Goal: Task Accomplishment & Management: Manage account settings

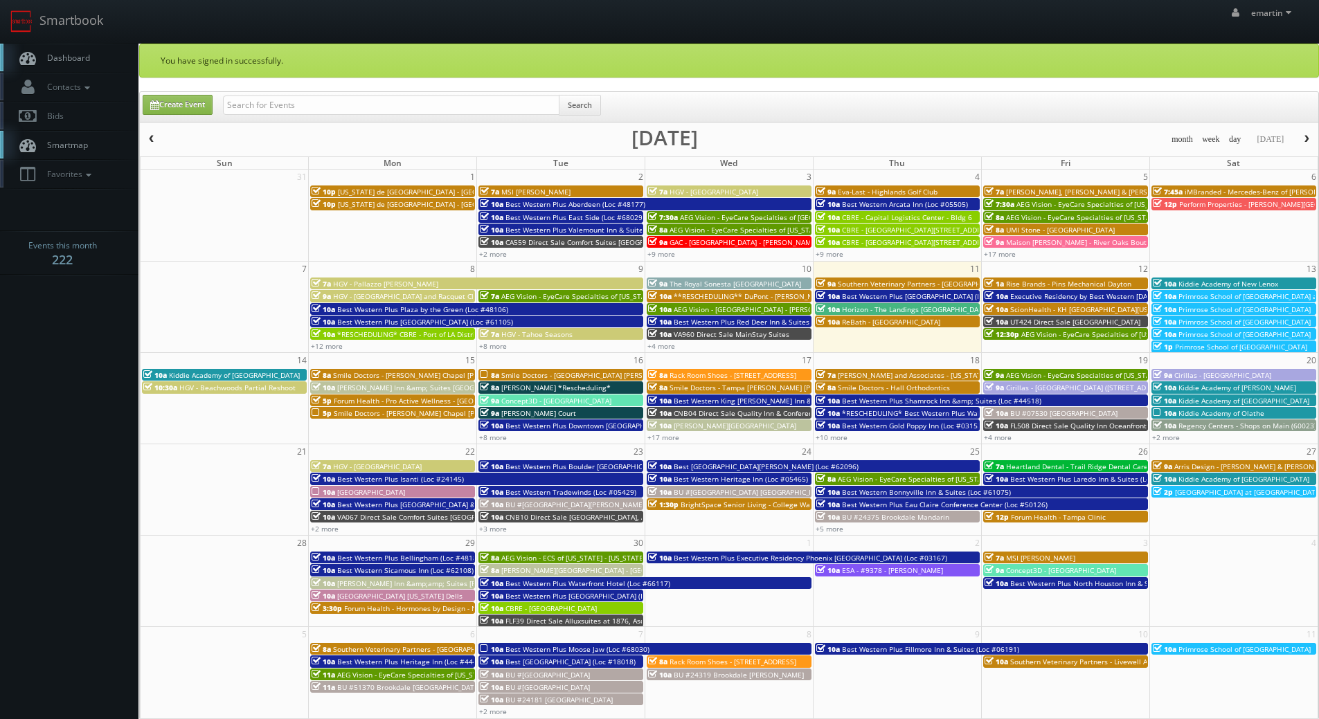
click at [25, 340] on body "Smartbook Toggle Side Navigation Toggle Top Navigation emartin emartin Profile …" at bounding box center [659, 502] width 1319 height 1005
click at [1025, 293] on span "Executive Residency by Best Western [DATE] (Loc #44764)" at bounding box center [1106, 296] width 192 height 10
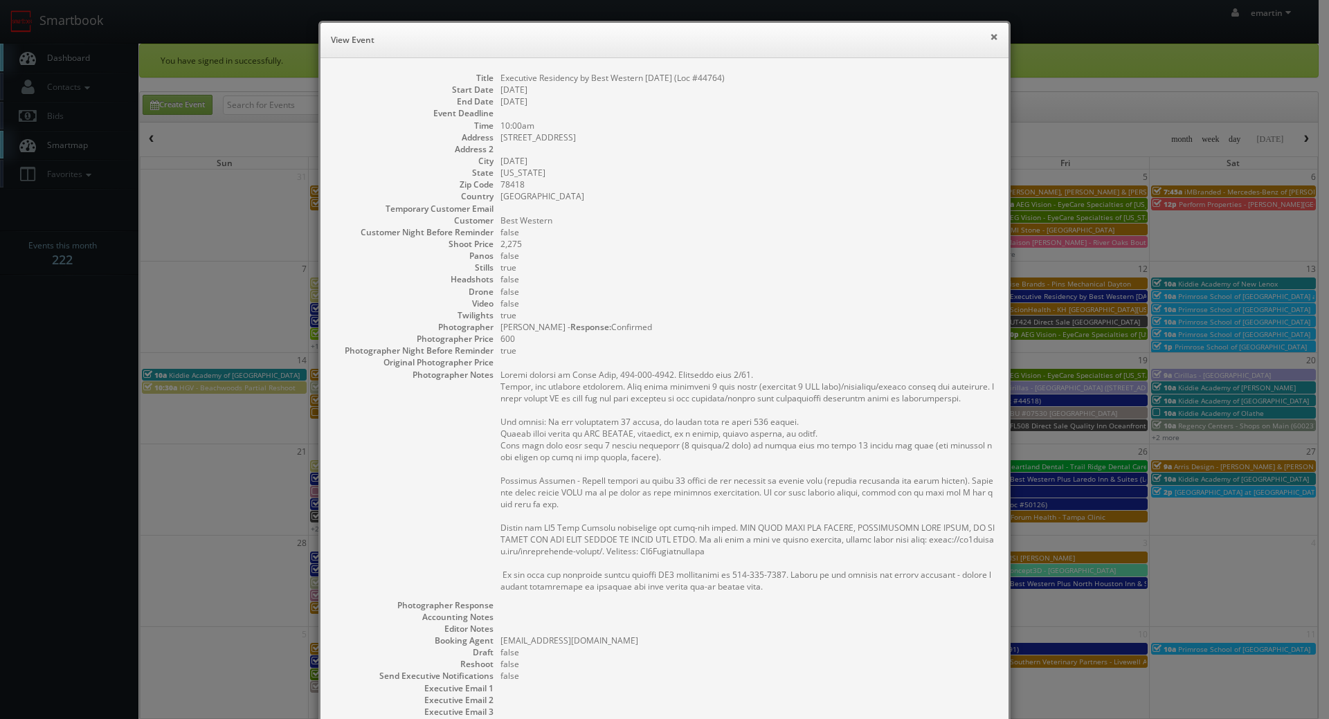
click at [990, 37] on button "×" at bounding box center [994, 37] width 8 height 10
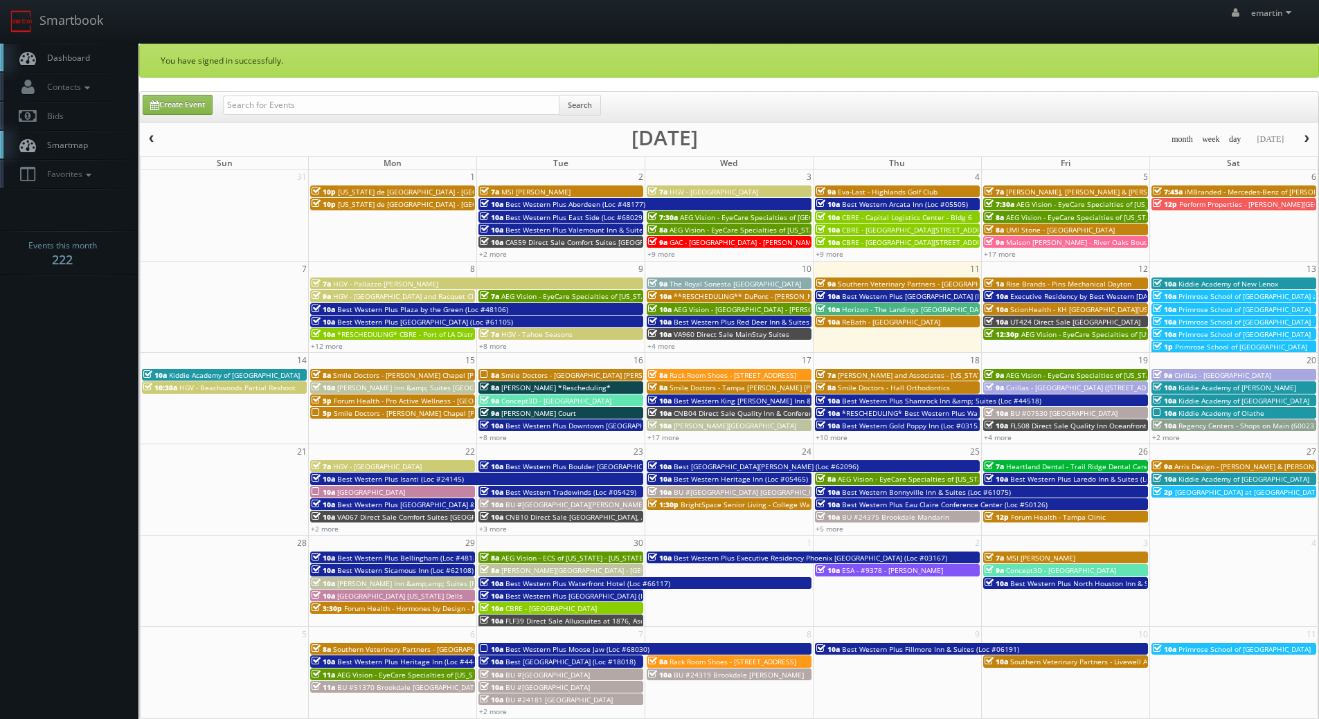
click at [81, 44] on link "Dashboard" at bounding box center [69, 58] width 138 height 28
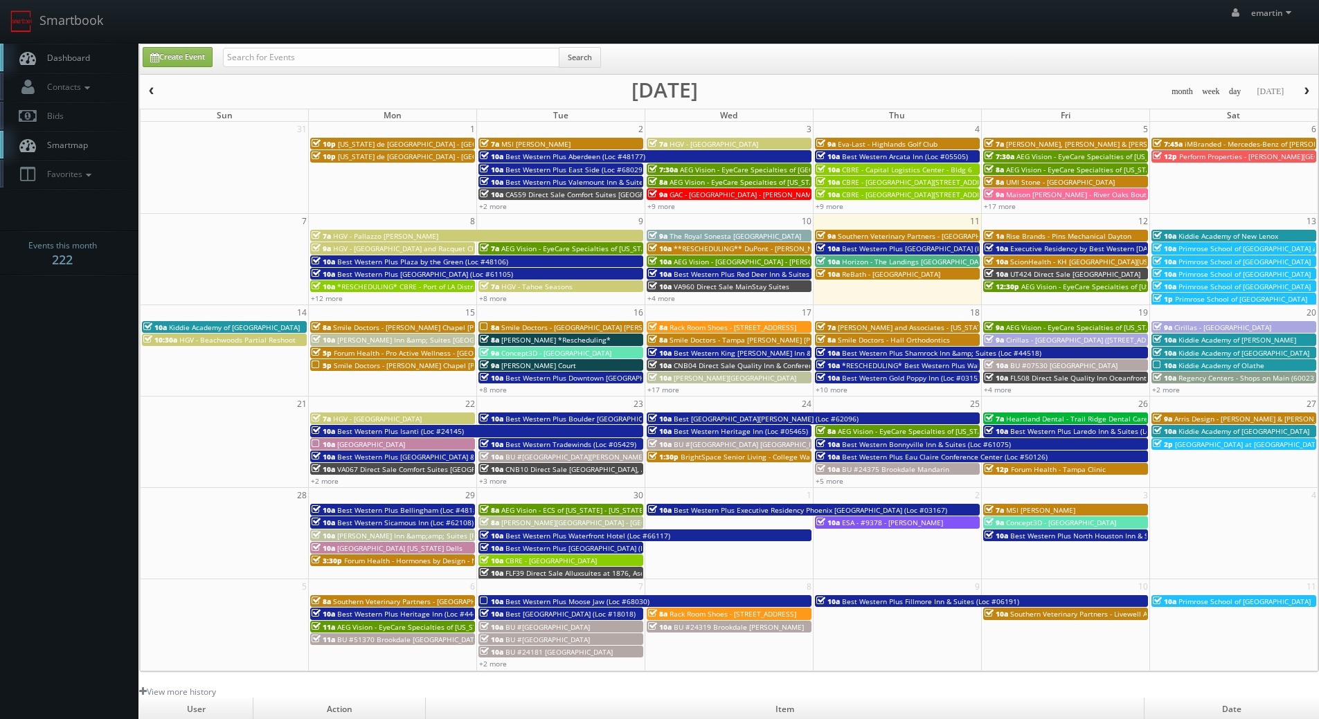
click at [88, 53] on span "Dashboard" at bounding box center [65, 58] width 50 height 12
drag, startPoint x: 71, startPoint y: 60, endPoint x: 84, endPoint y: 57, distance: 13.4
click at [72, 60] on span "Dashboard" at bounding box center [65, 58] width 50 height 12
click at [296, 62] on input "text" at bounding box center [391, 57] width 336 height 19
type input "saint mary"
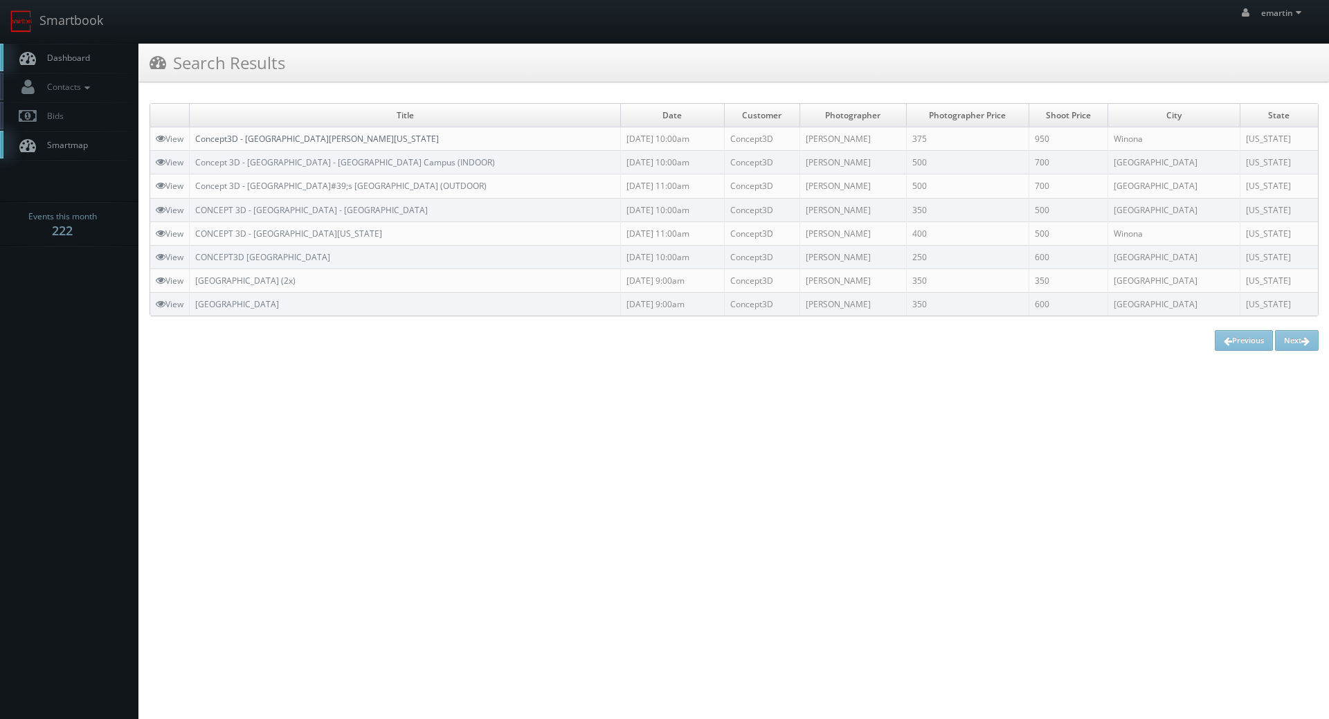
click at [238, 134] on link "Concept3D - [GEOGRAPHIC_DATA][PERSON_NAME][US_STATE]" at bounding box center [317, 139] width 244 height 12
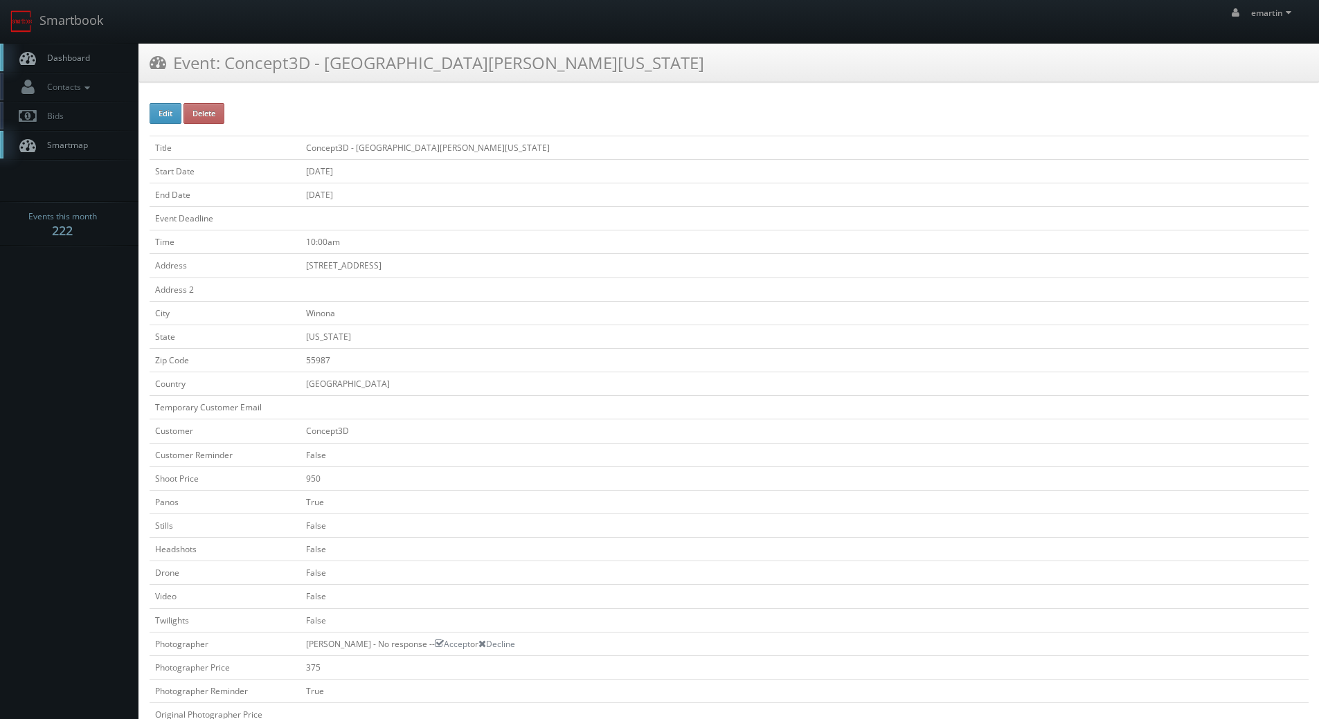
click at [147, 120] on div "Edit Delete Title Concept3D - Saint Mary University of Minnesota Start Date 09/…" at bounding box center [729, 625] width 1180 height 1065
click at [172, 114] on button "Edit" at bounding box center [166, 113] width 32 height 21
type input "Concept3D - Saint Mary University of Minnesota"
type input "700 Terrace Heights"
type input "Winona"
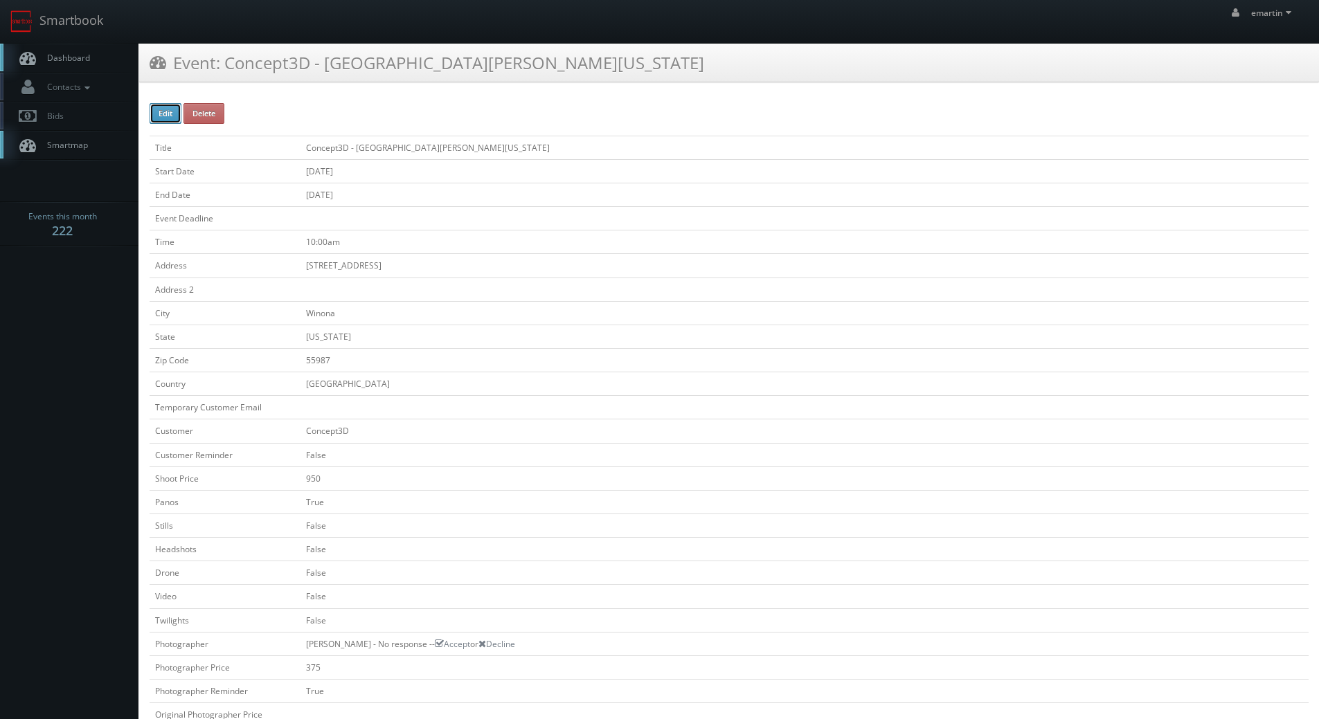
type input "55987"
checkbox input "false"
type input "950"
checkbox input "true"
checkbox input "false"
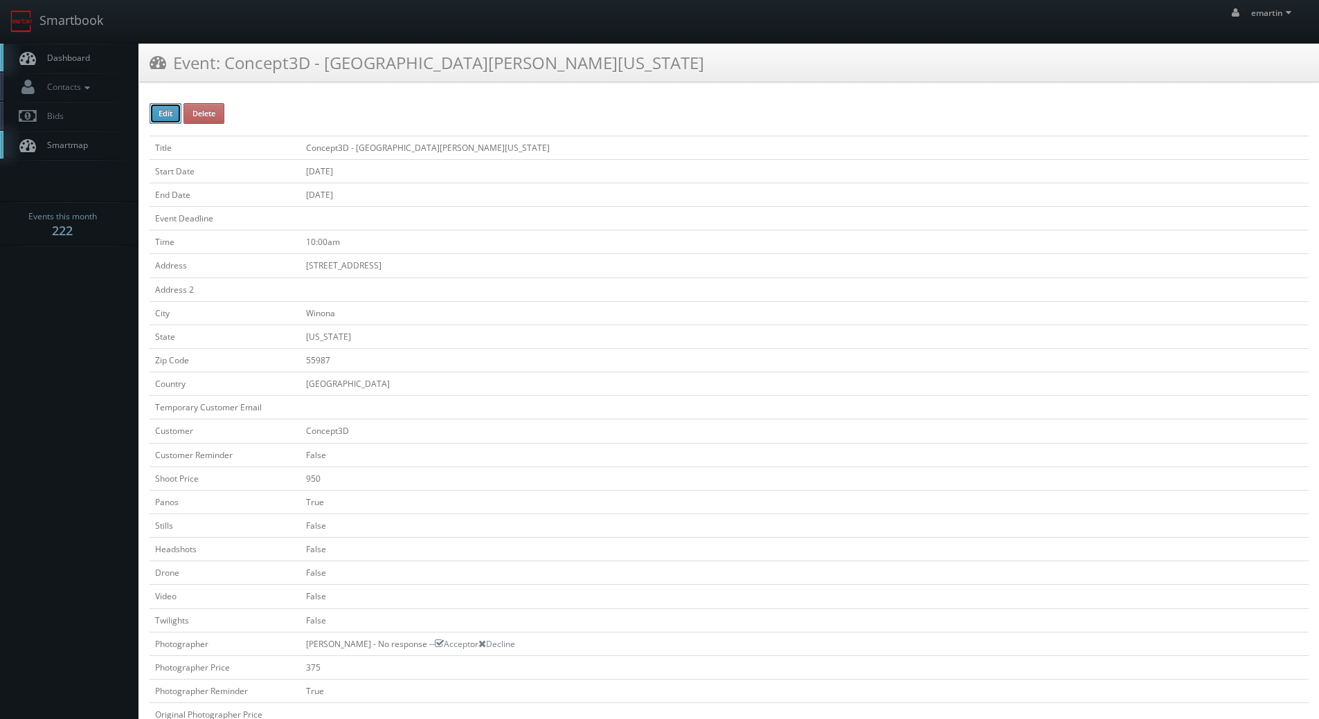
checkbox input "false"
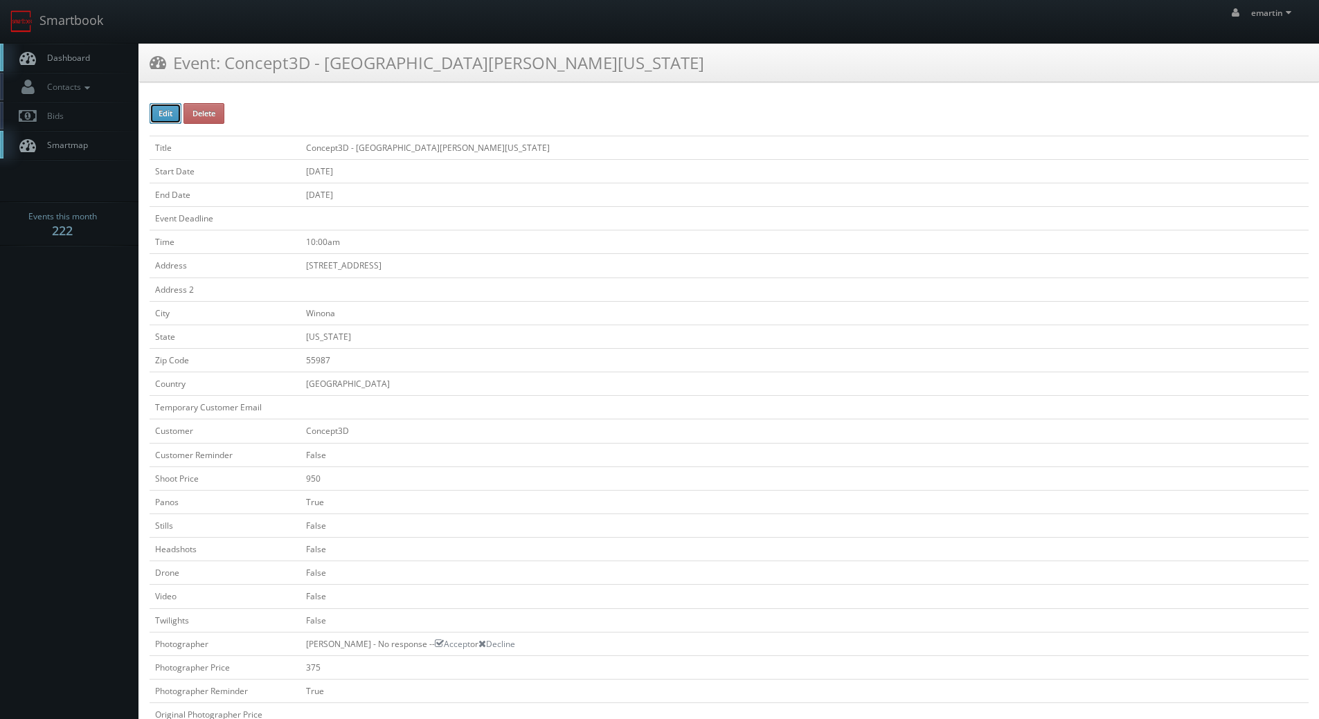
type input "09/18/2025"
type input "10:00am"
checkbox input "true"
checkbox input "false"
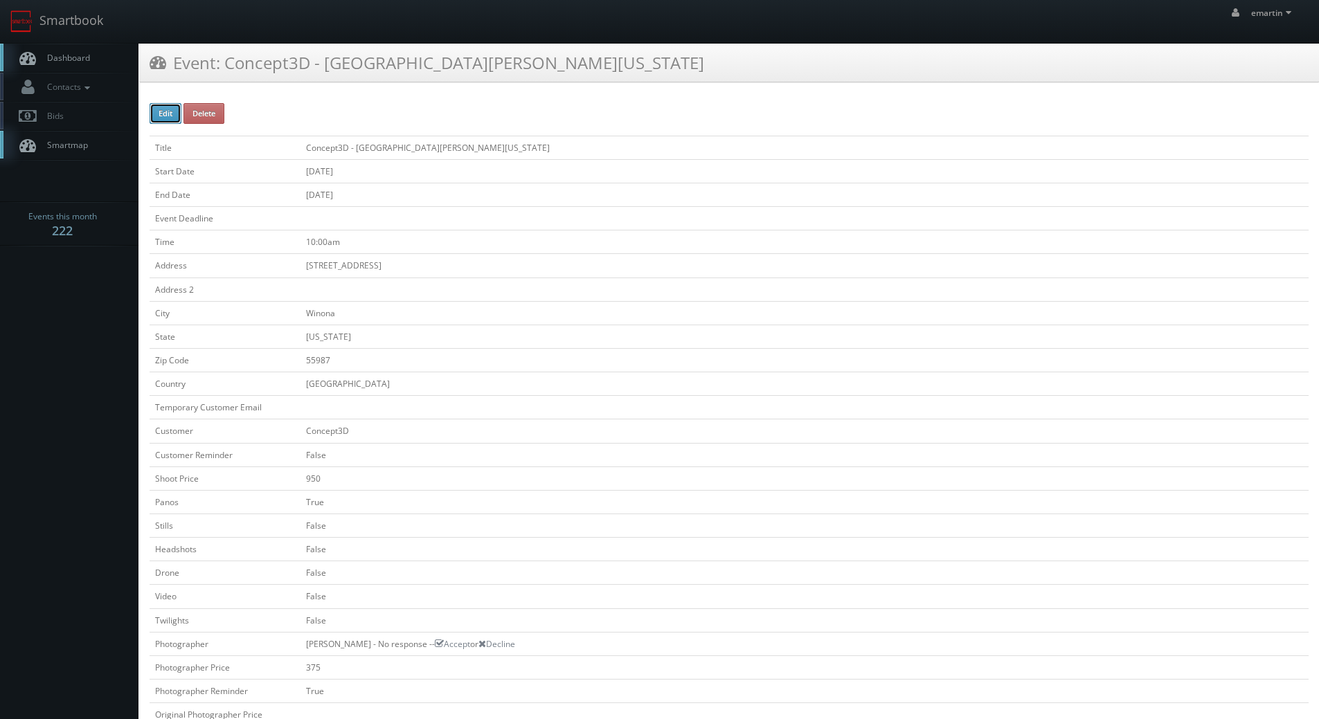
type input "950"
type input "375"
select select "[US_STATE]"
select select "clientsuccess@concept3d.com"
select select "timbyk52@gmail.com"
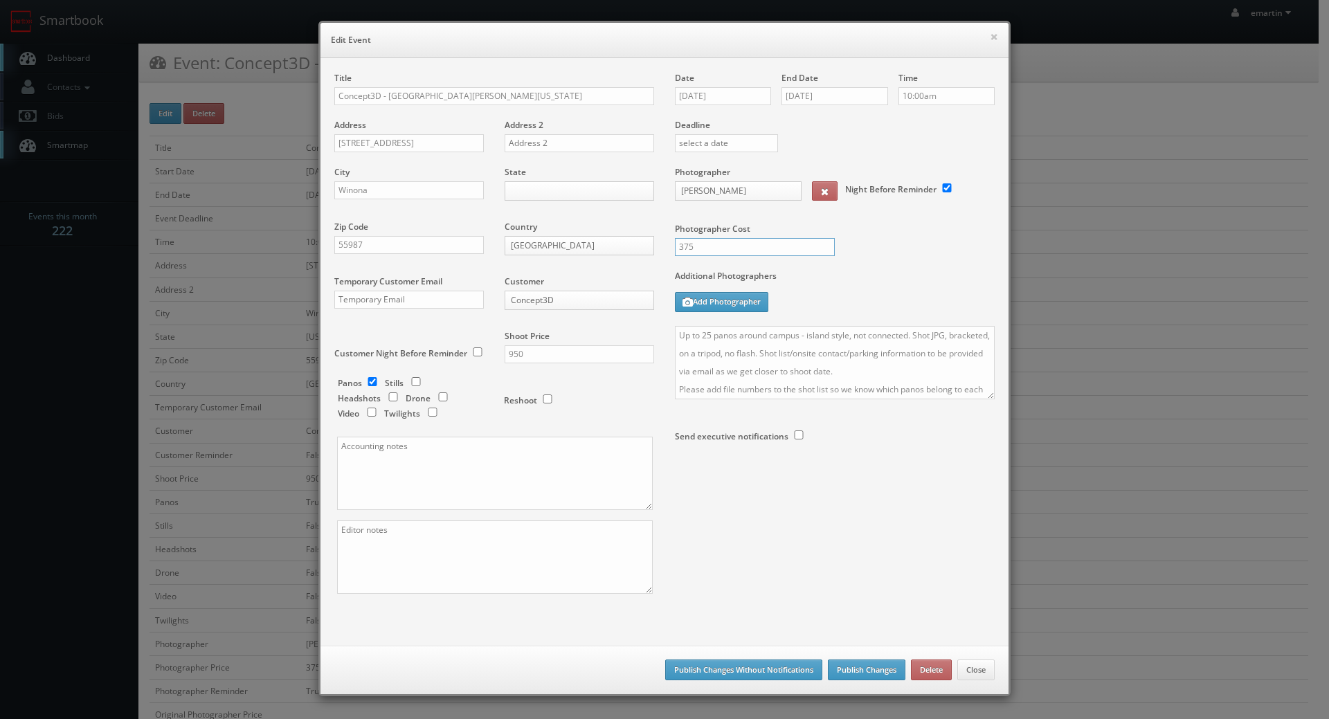
drag, startPoint x: 732, startPoint y: 248, endPoint x: 643, endPoint y: 252, distance: 89.4
click at [644, 253] on div "Title Concept3D - Saint Mary University of Minnesota Address 700 Terrace Height…" at bounding box center [664, 345] width 681 height 546
type input "450"
click at [838, 670] on button "Publish Changes" at bounding box center [867, 670] width 78 height 21
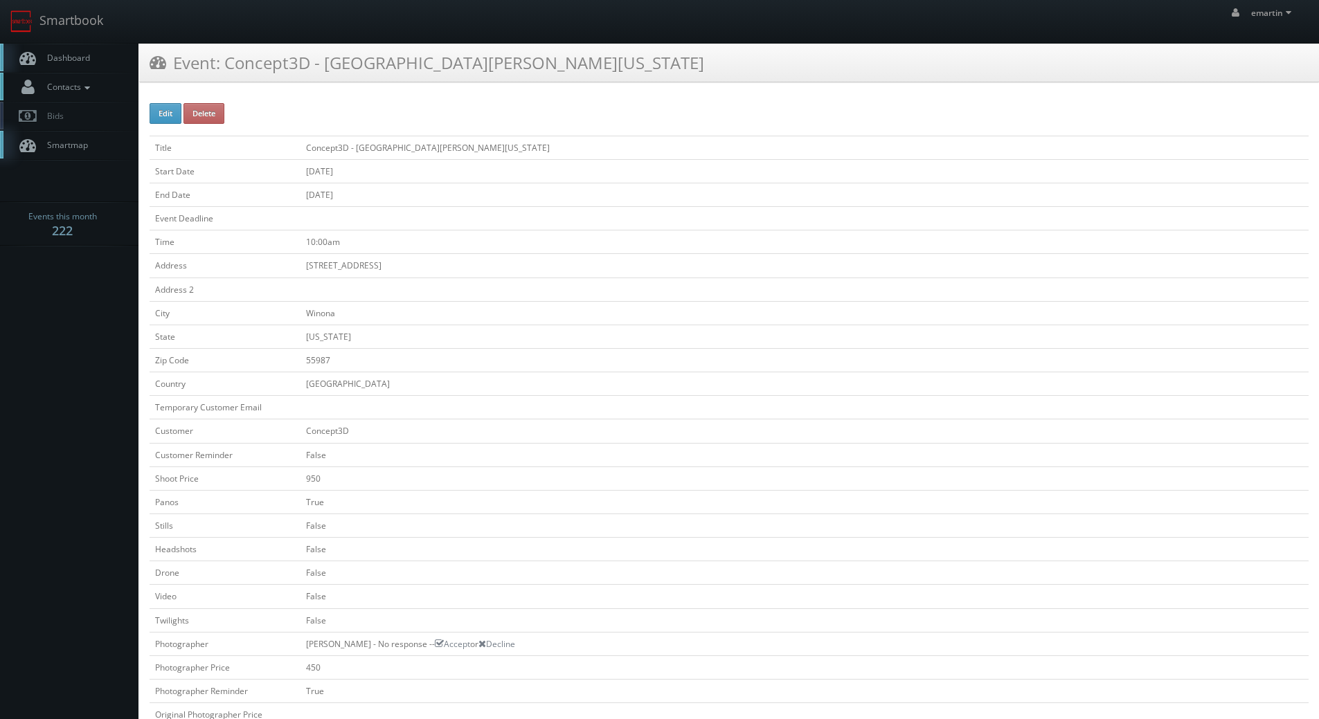
drag, startPoint x: 82, startPoint y: 62, endPoint x: 98, endPoint y: 96, distance: 38.1
click at [82, 62] on span "Dashboard" at bounding box center [65, 58] width 50 height 12
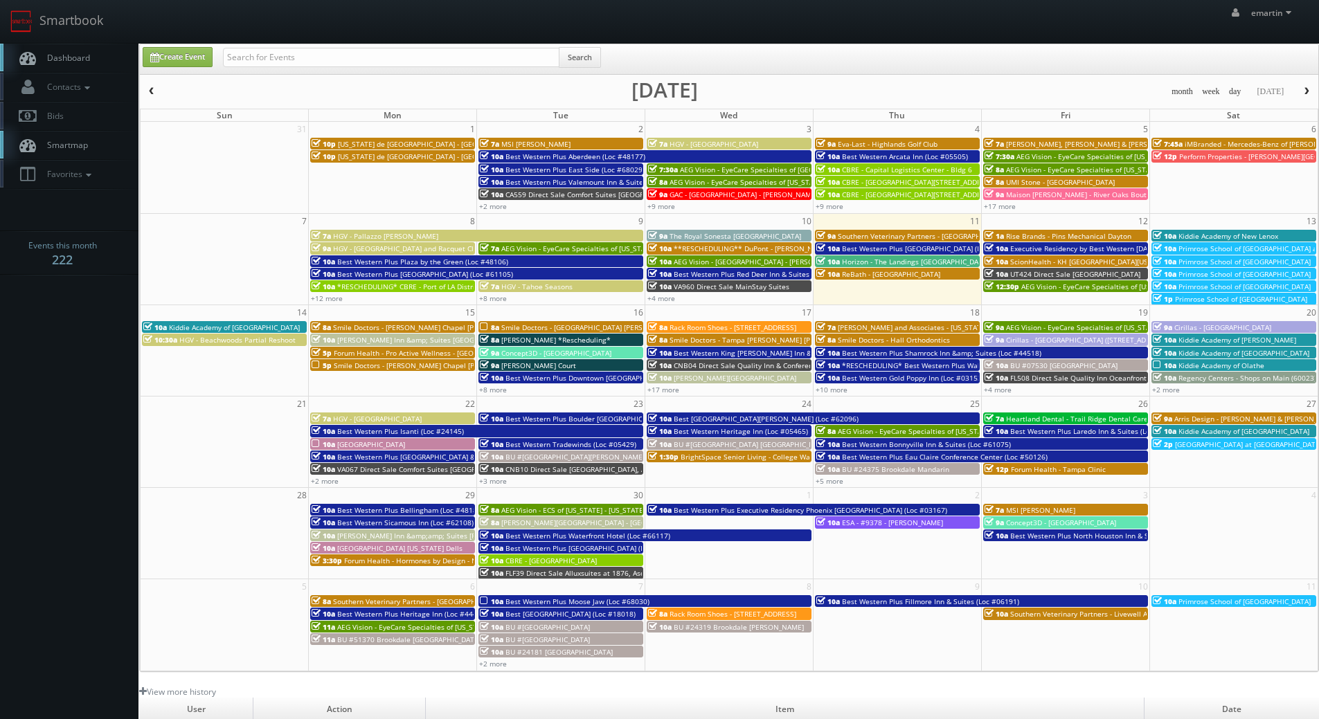
click at [465, 23] on div "emartin emartin Profile Logout" at bounding box center [659, 21] width 1319 height 43
click at [312, 62] on input "text" at bounding box center [391, 57] width 336 height 19
type input "dane county"
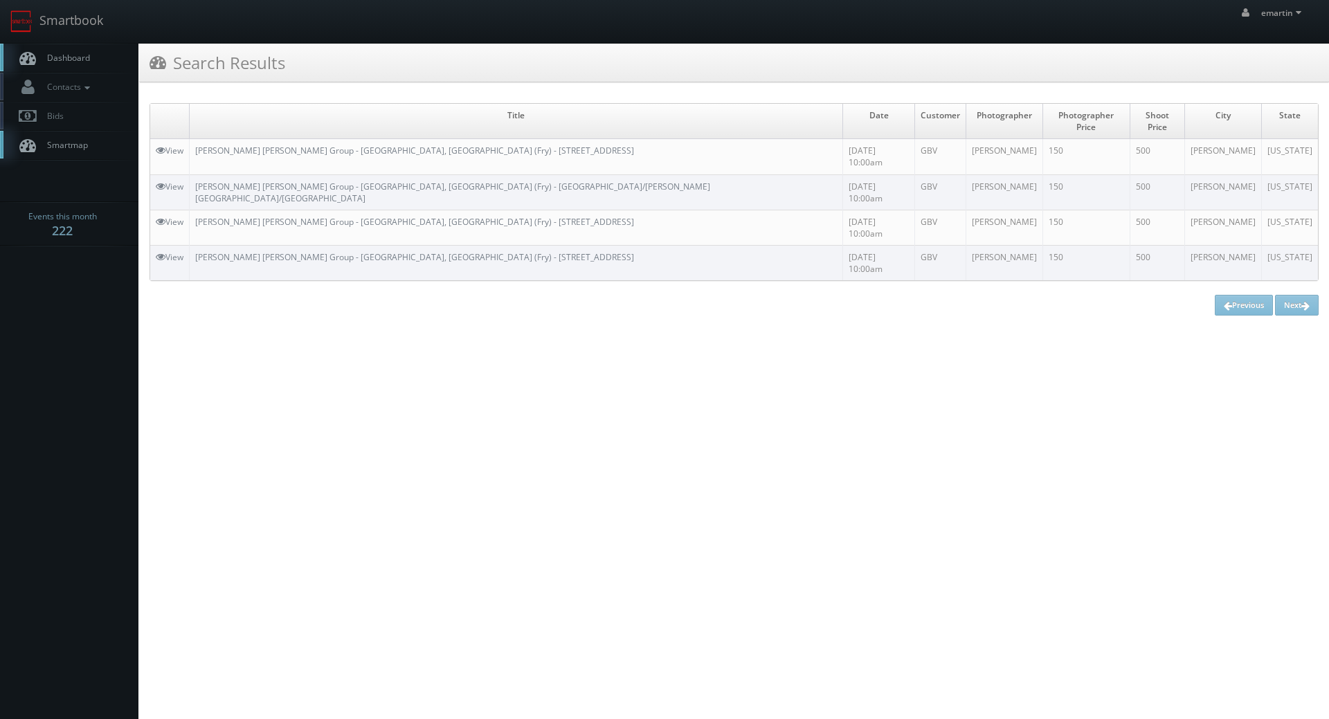
click at [83, 63] on span "Dashboard" at bounding box center [65, 58] width 50 height 12
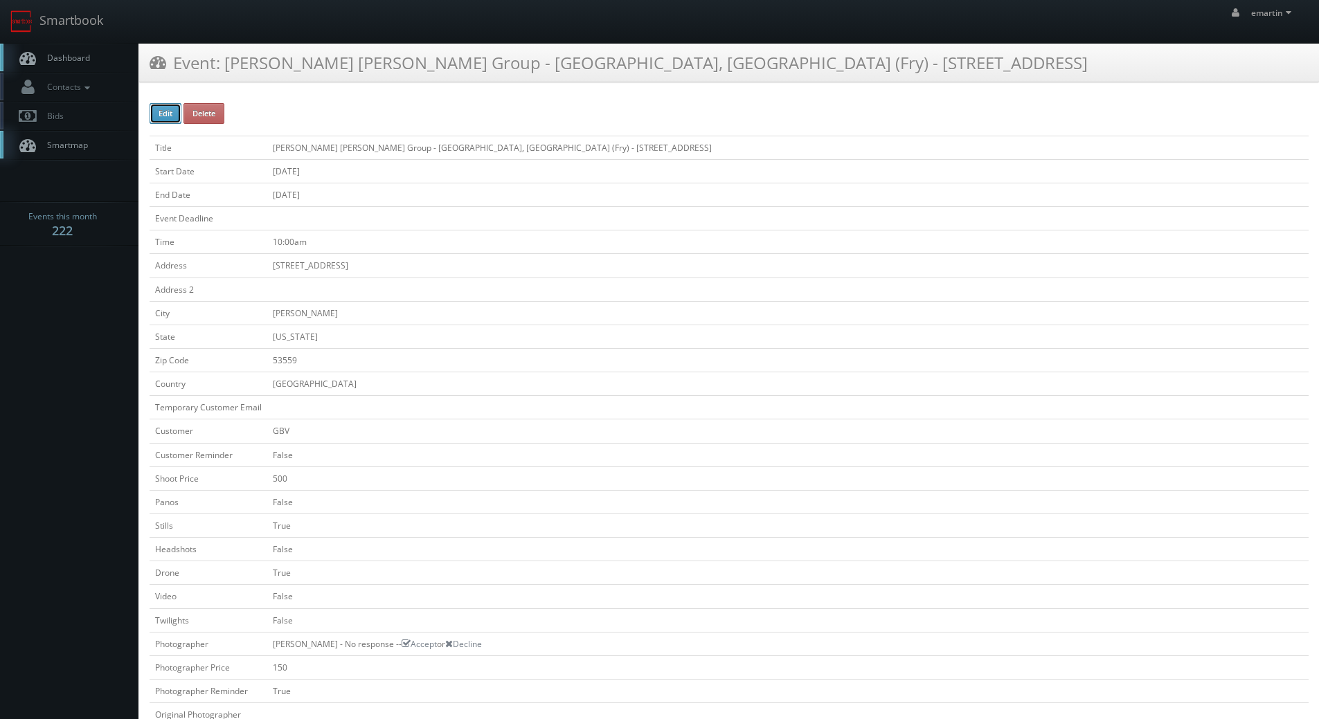
click at [171, 122] on button "Edit" at bounding box center [166, 113] width 32 height 21
type input "Rogge Dunn Group - Dane County, WI (Fry) - 447 Lakewood Terrace"
type input "447 Lakewood Terrace"
type input "[PERSON_NAME]"
type input "53559"
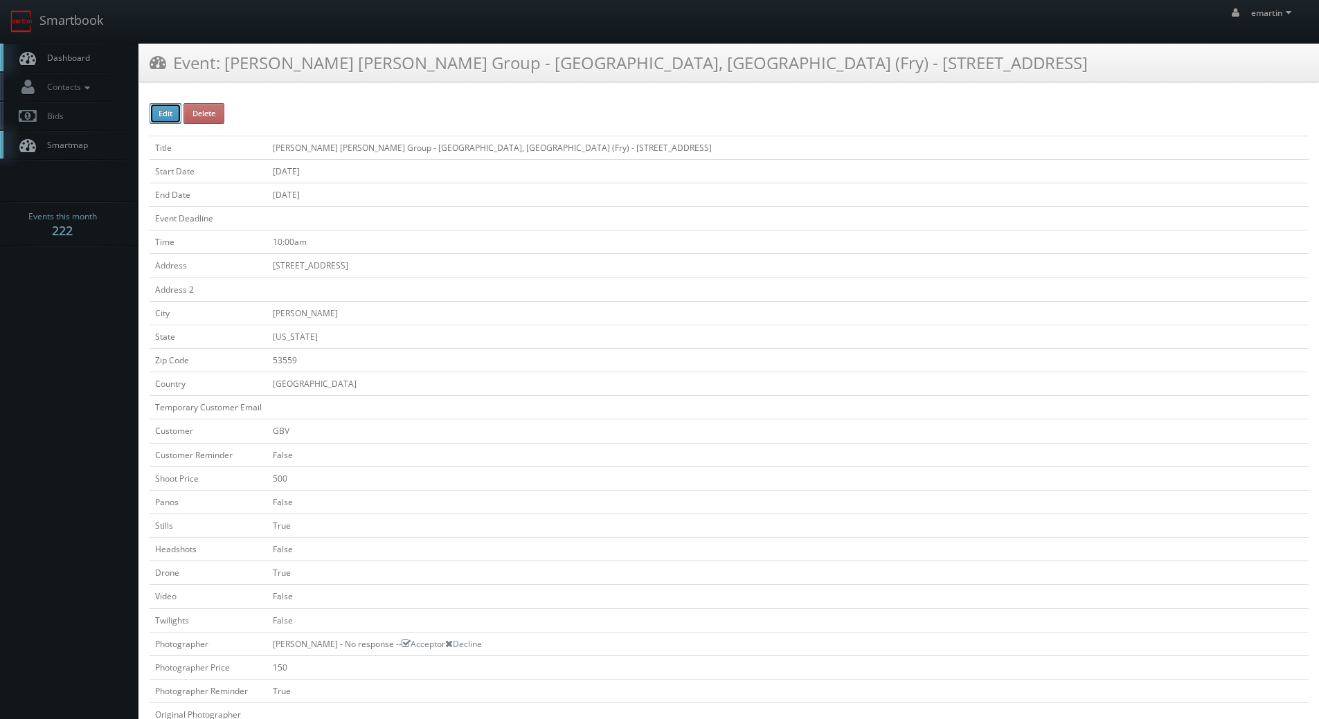
checkbox input "false"
type input "500"
checkbox input "false"
checkbox input "true"
checkbox input "false"
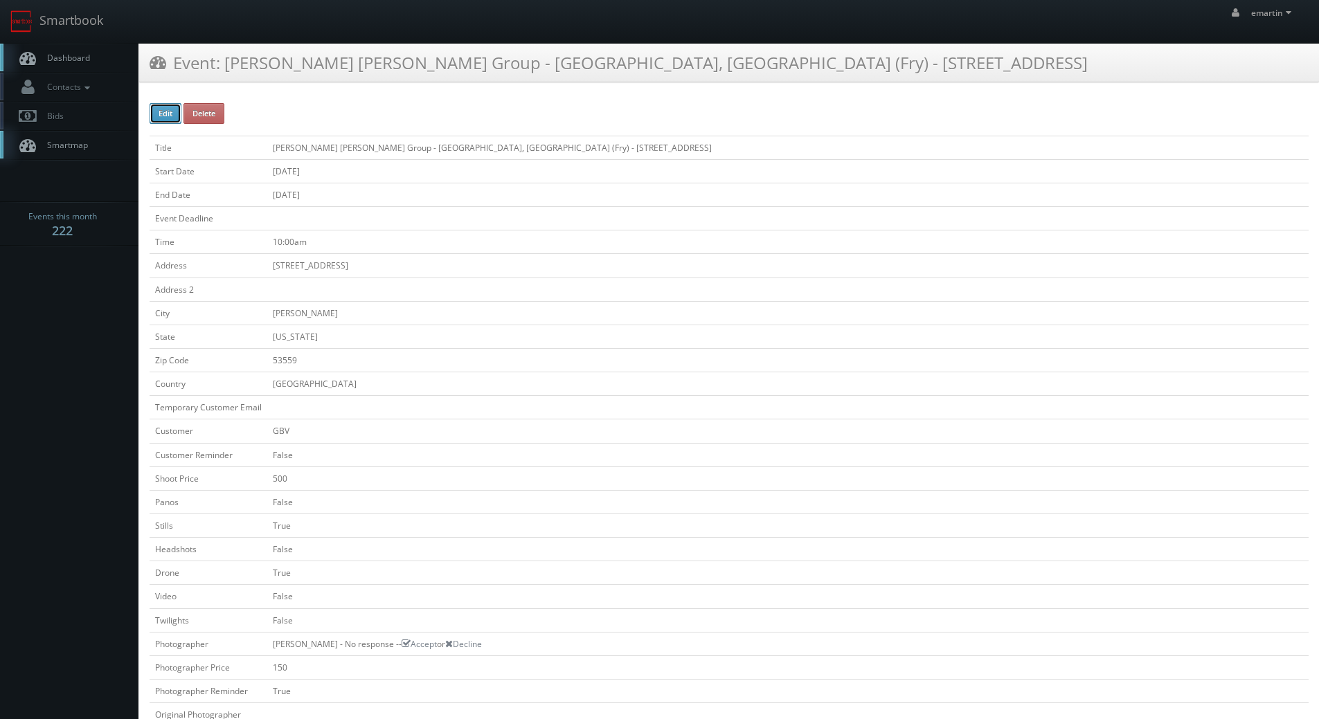
checkbox input "true"
checkbox input "false"
type input "[DATE]"
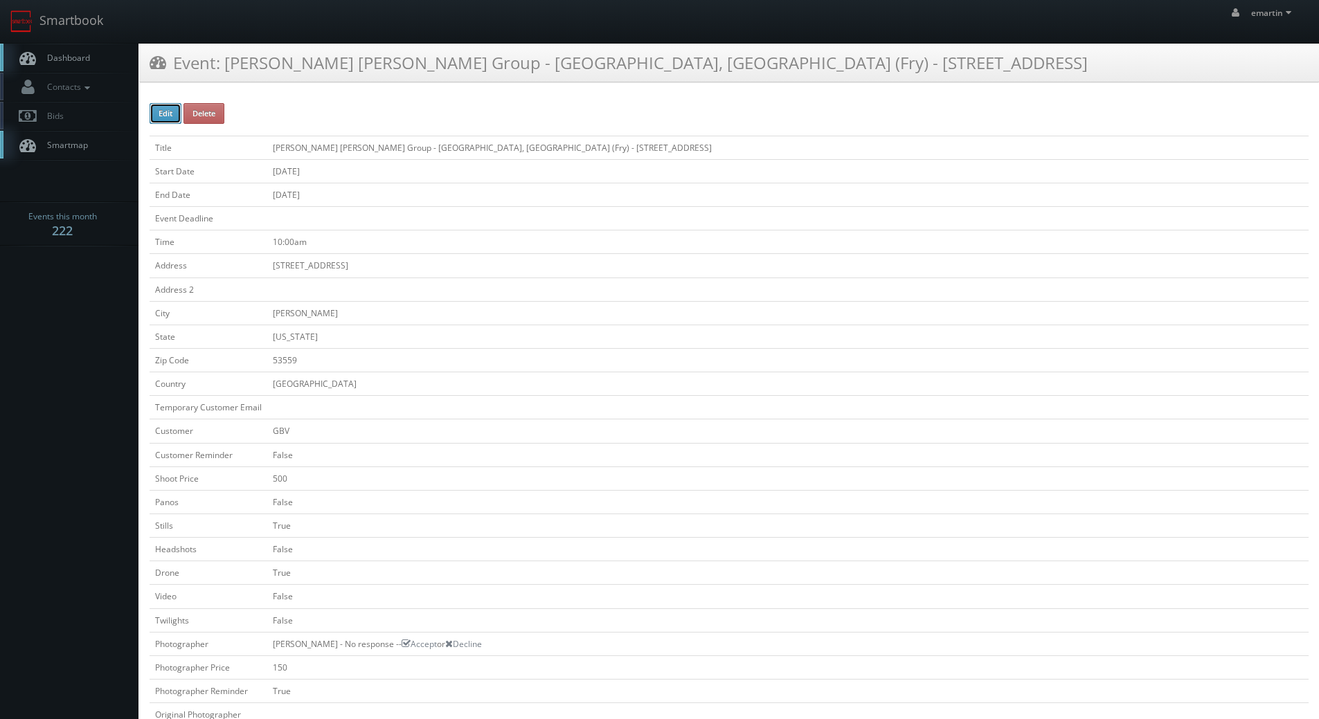
type input "[DATE]"
type input "10:00am"
checkbox input "true"
checkbox input "false"
select select "[US_STATE]"
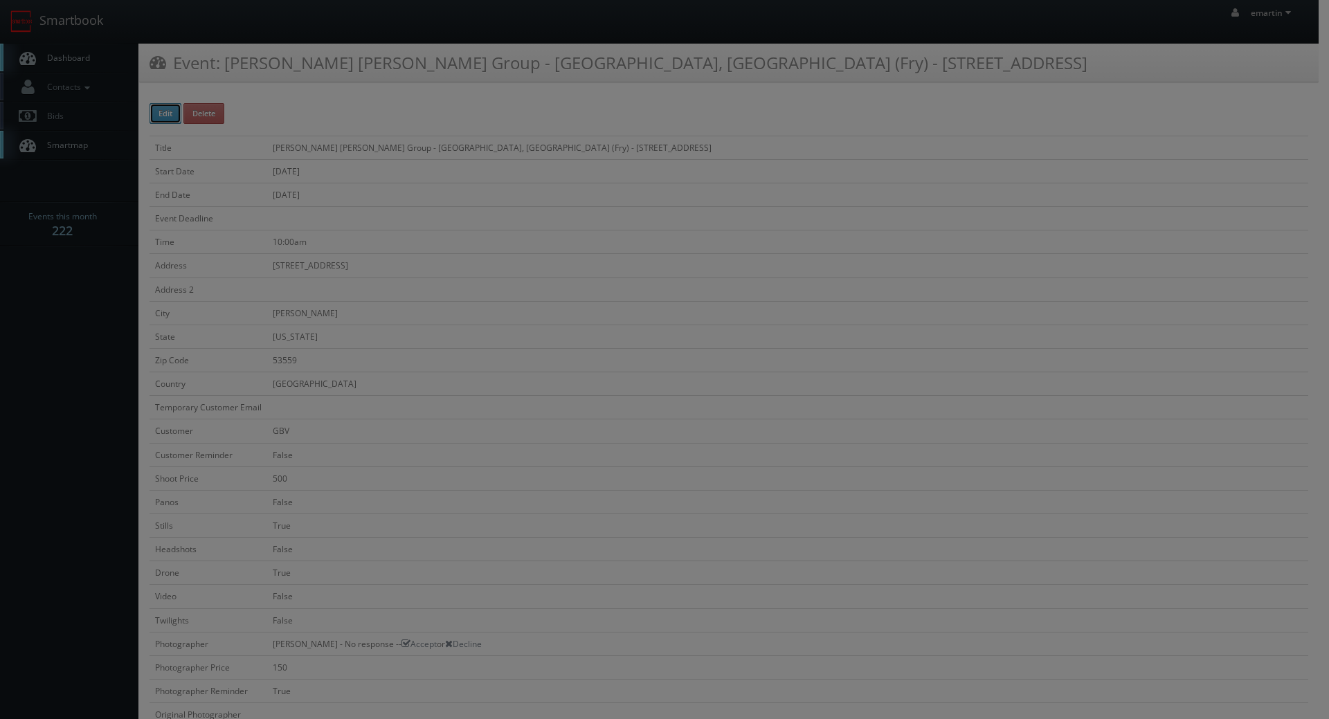
type input "500"
type input "150"
select select "fake72@mg.cs3calendar.com"
select select "rdswear@gmail.com"
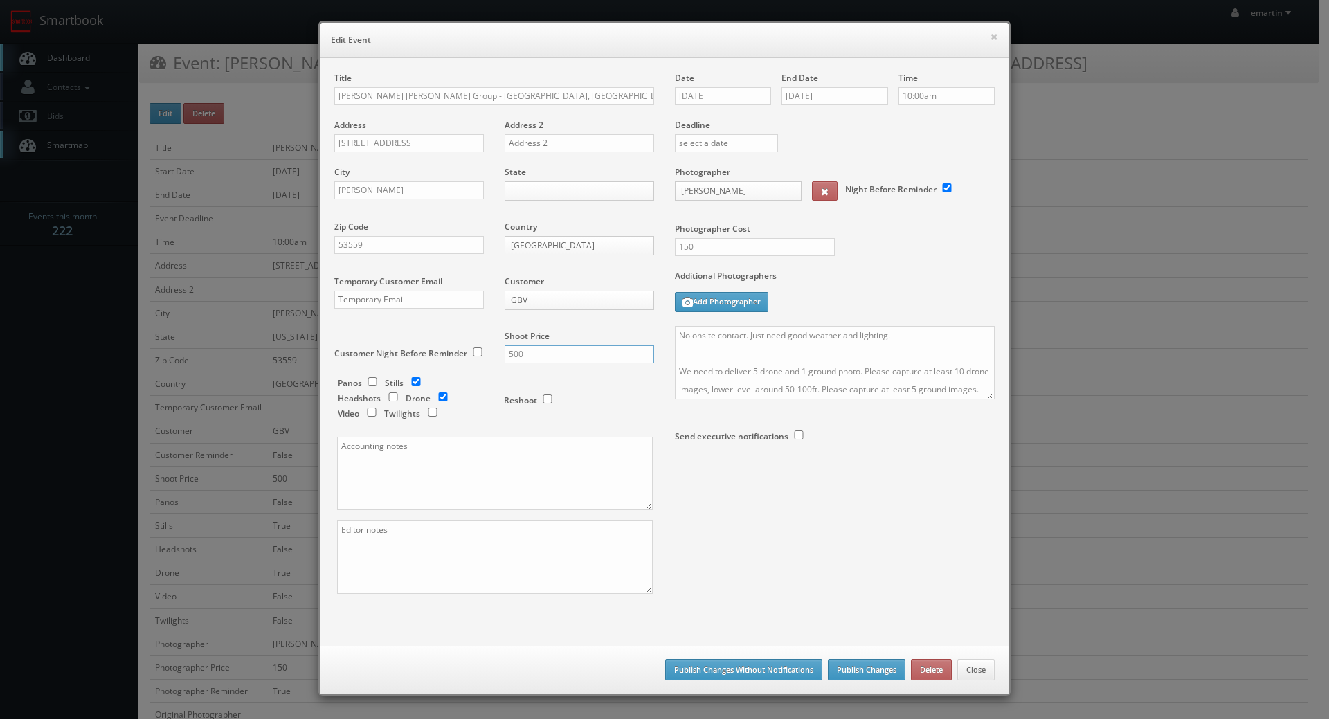
drag, startPoint x: 531, startPoint y: 351, endPoint x: 479, endPoint y: 350, distance: 51.9
click at [479, 350] on div "Title Rogge Dunn Group - Dane County, WI (Fry) - 447 Lakewood Terrace Address 4…" at bounding box center [494, 345] width 341 height 546
type input "600"
click at [400, 539] on textarea at bounding box center [495, 557] width 316 height 73
drag, startPoint x: 491, startPoint y: 530, endPoint x: 278, endPoint y: 523, distance: 213.3
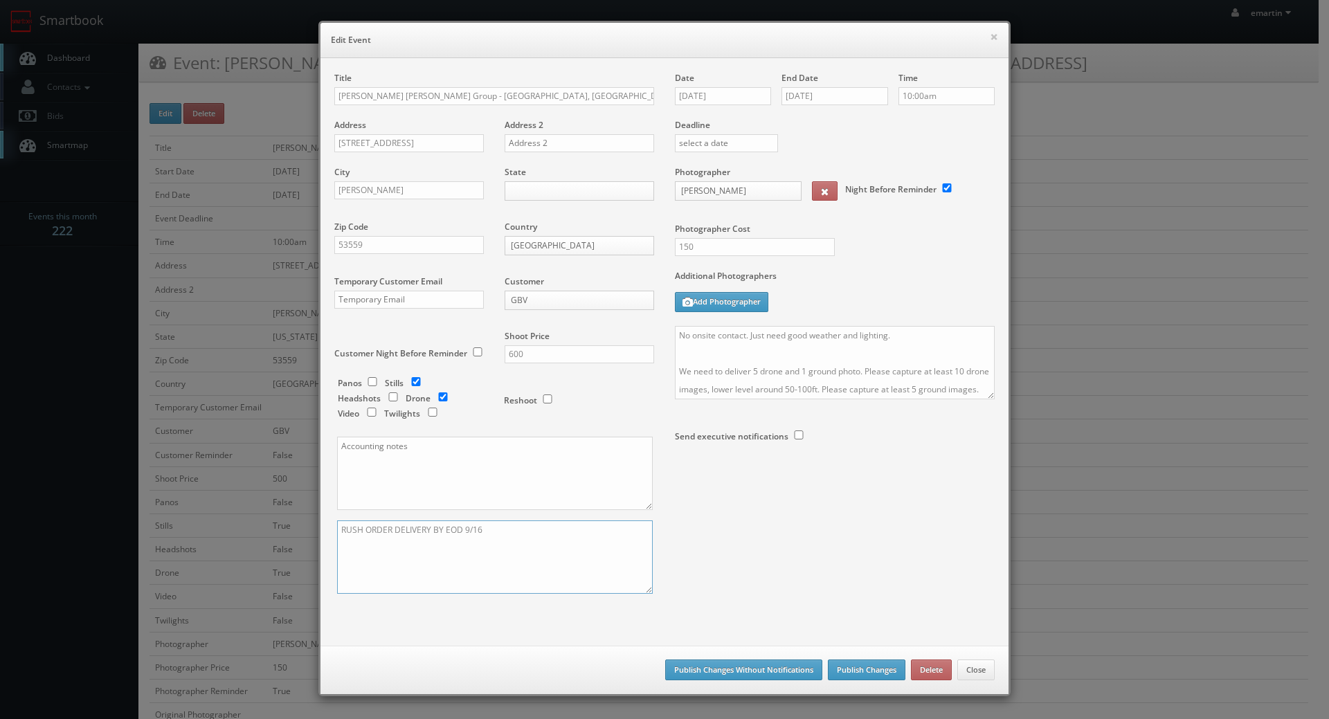
click at [278, 523] on div "× Edit Event Title Rogge Dunn Group - Dane County, WI (Fry) - 447 Lakewood Terr…" at bounding box center [664, 359] width 1329 height 719
type textarea "RUSH ORDER DELIVERY BY EOD 9/16"
click at [794, 671] on button "Publish Changes Without Notifications" at bounding box center [743, 670] width 157 height 21
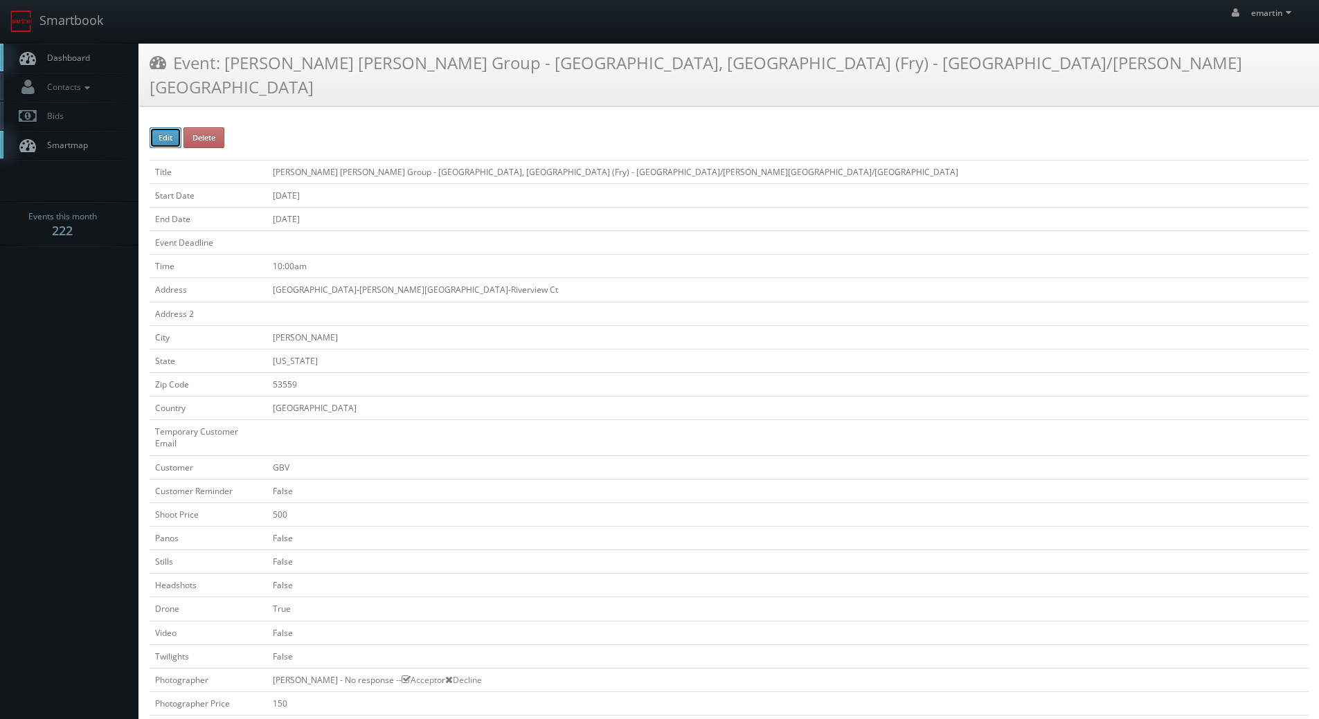
click at [170, 127] on button "Edit" at bounding box center [166, 137] width 32 height 21
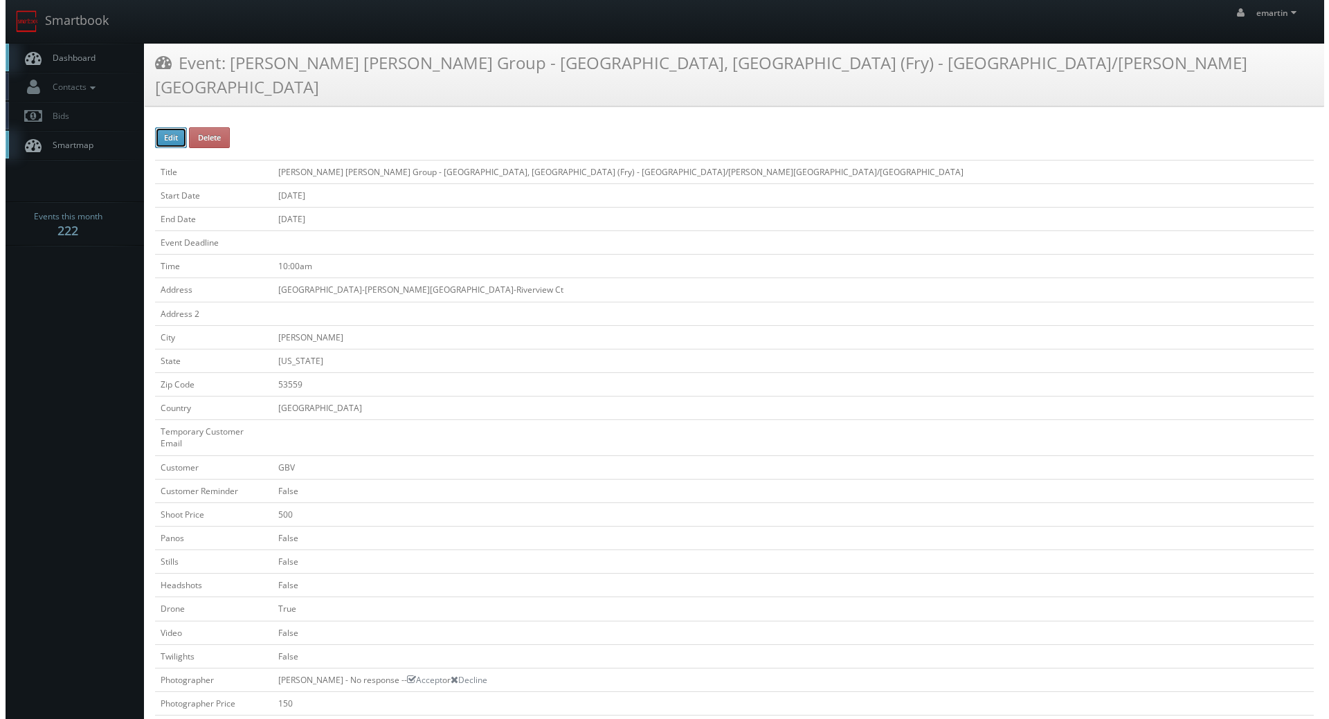
type input "[PERSON_NAME] [PERSON_NAME] Group - [GEOGRAPHIC_DATA], [GEOGRAPHIC_DATA] (Fry) …"
type input "[GEOGRAPHIC_DATA]-[PERSON_NAME][GEOGRAPHIC_DATA]-Riverview Ct"
type input "[PERSON_NAME]"
type input "53559"
checkbox input "false"
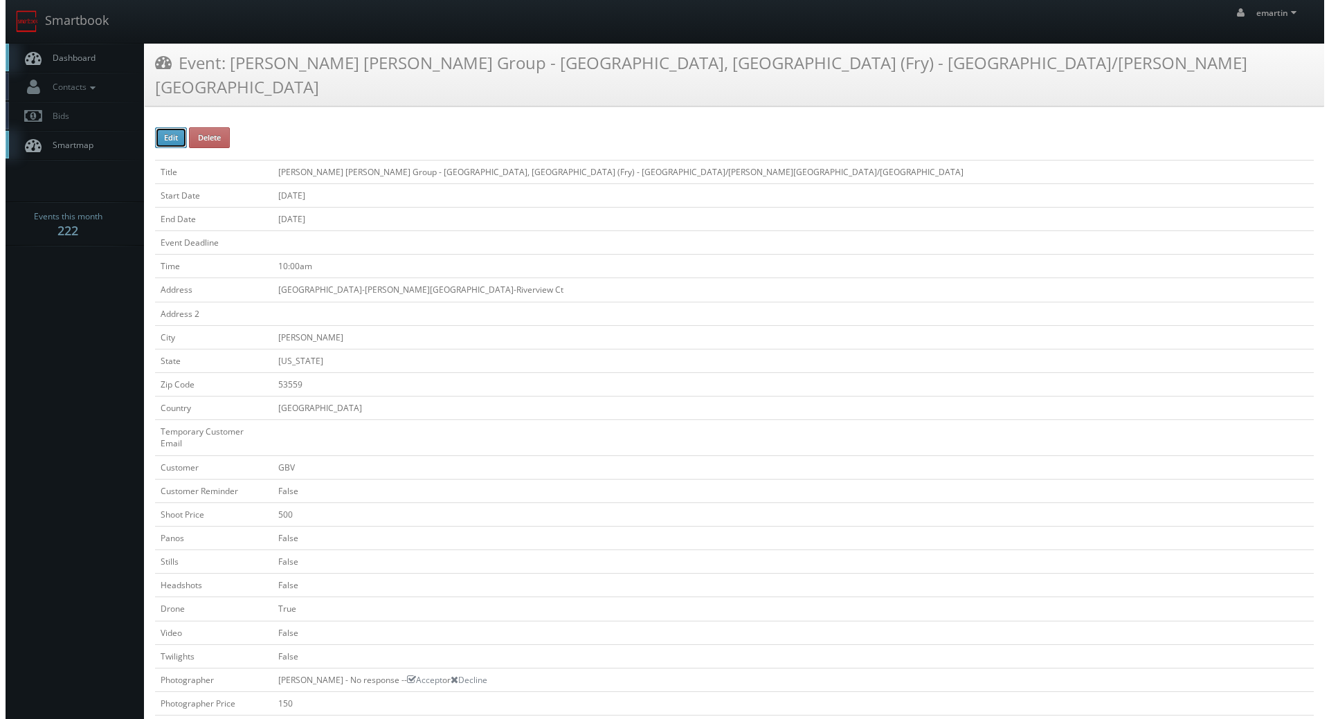
type input "500"
checkbox input "false"
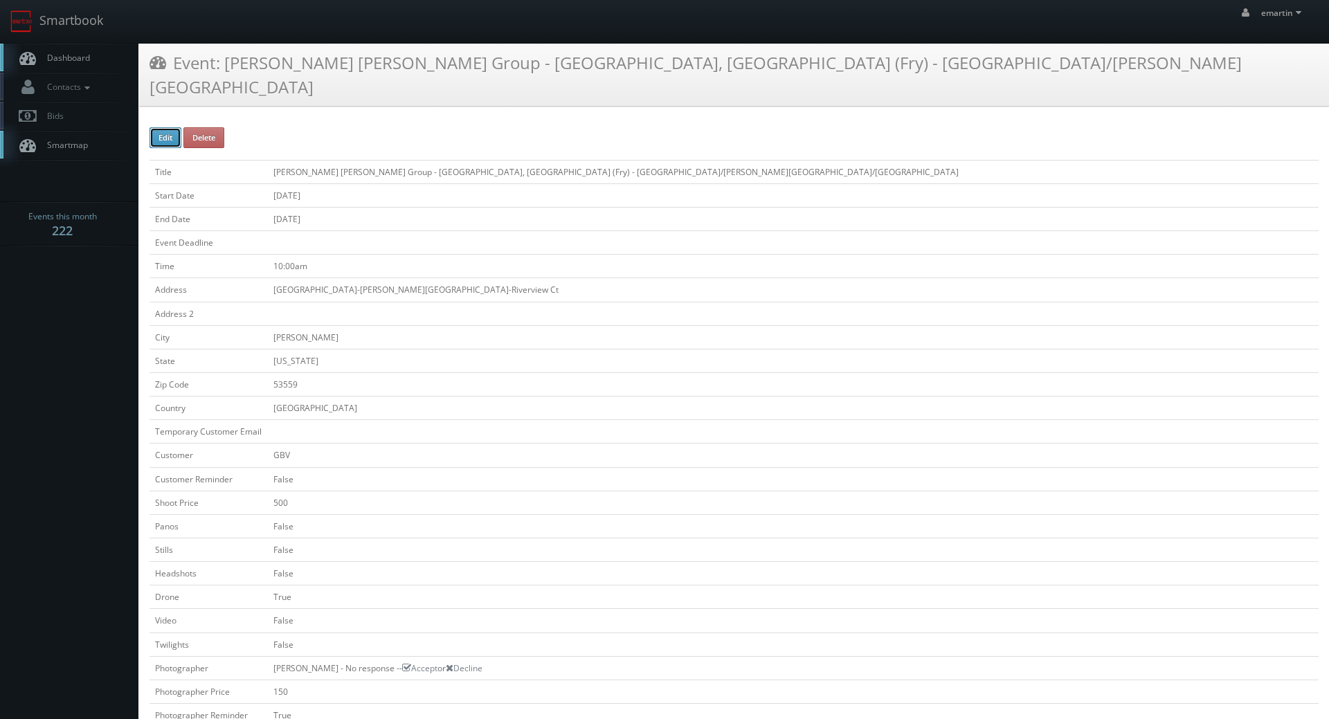
checkbox input "false"
checkbox input "true"
checkbox input "false"
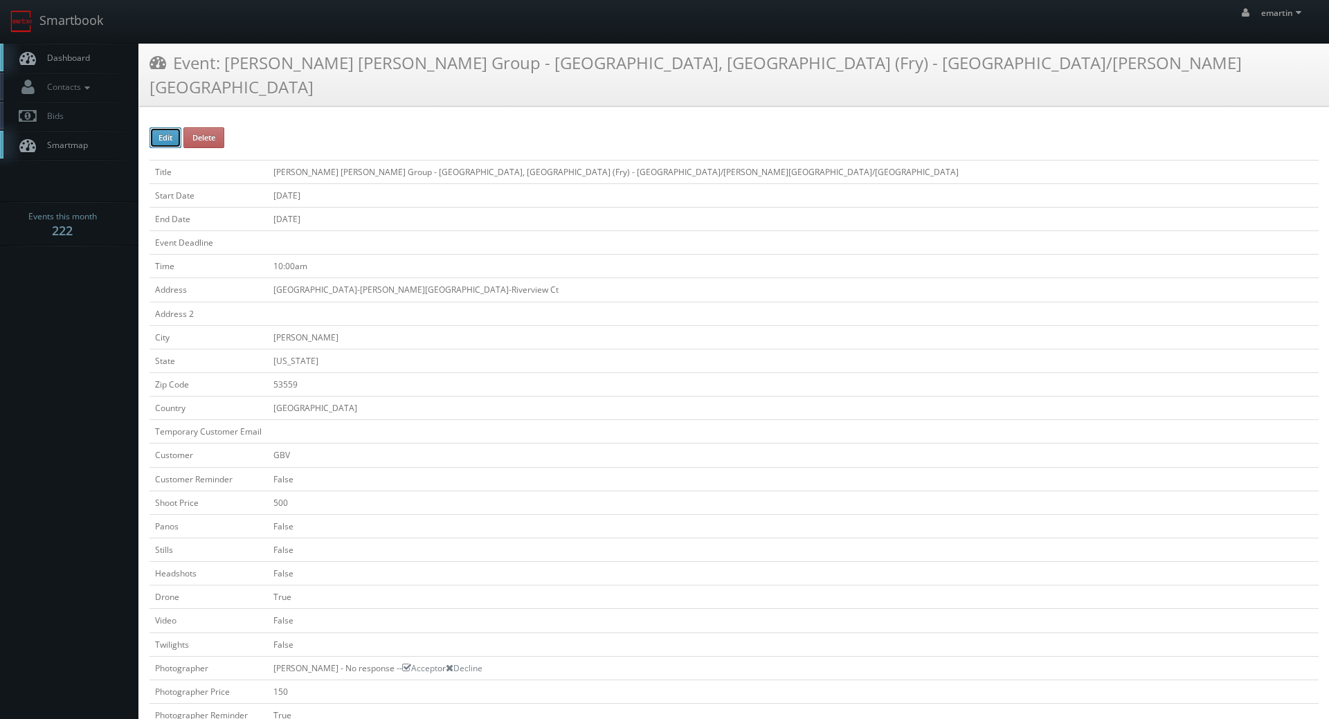
type input "[DATE]"
type input "10:00am"
checkbox input "true"
checkbox input "false"
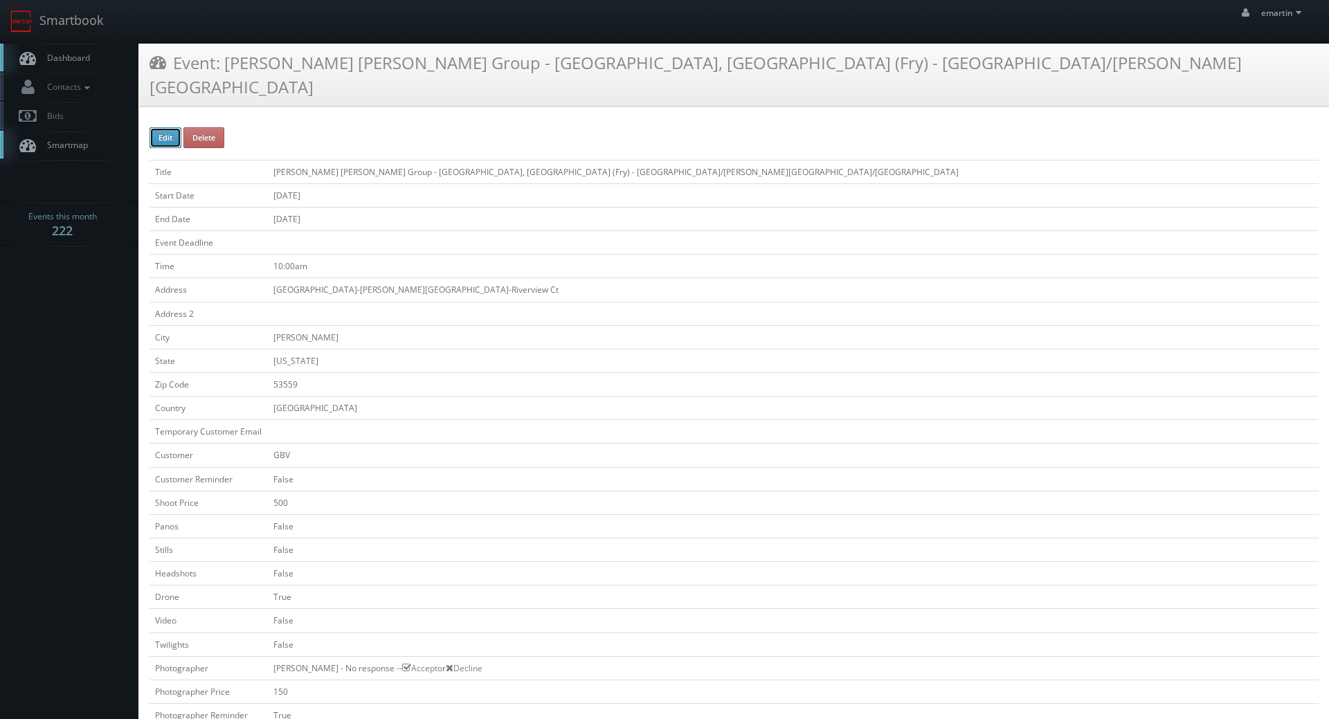
type input "500"
type input "150"
select select "[US_STATE]"
select select "[EMAIL_ADDRESS][DOMAIN_NAME]"
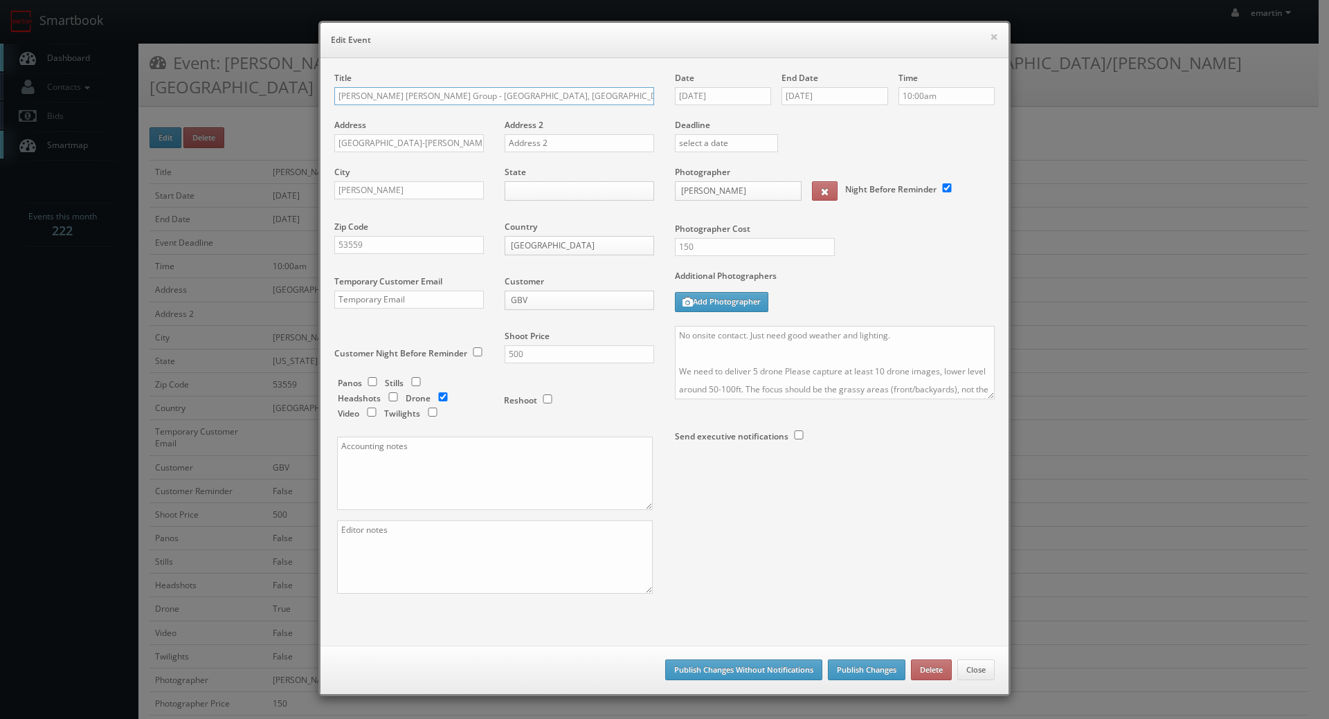
scroll to position [0, 29]
click at [485, 531] on textarea at bounding box center [495, 557] width 316 height 73
paste textarea "RUSH ORDER DELIVERY BY EOD 9/16"
type textarea "RUSH ORDER DELIVERY BY EOD 9/16"
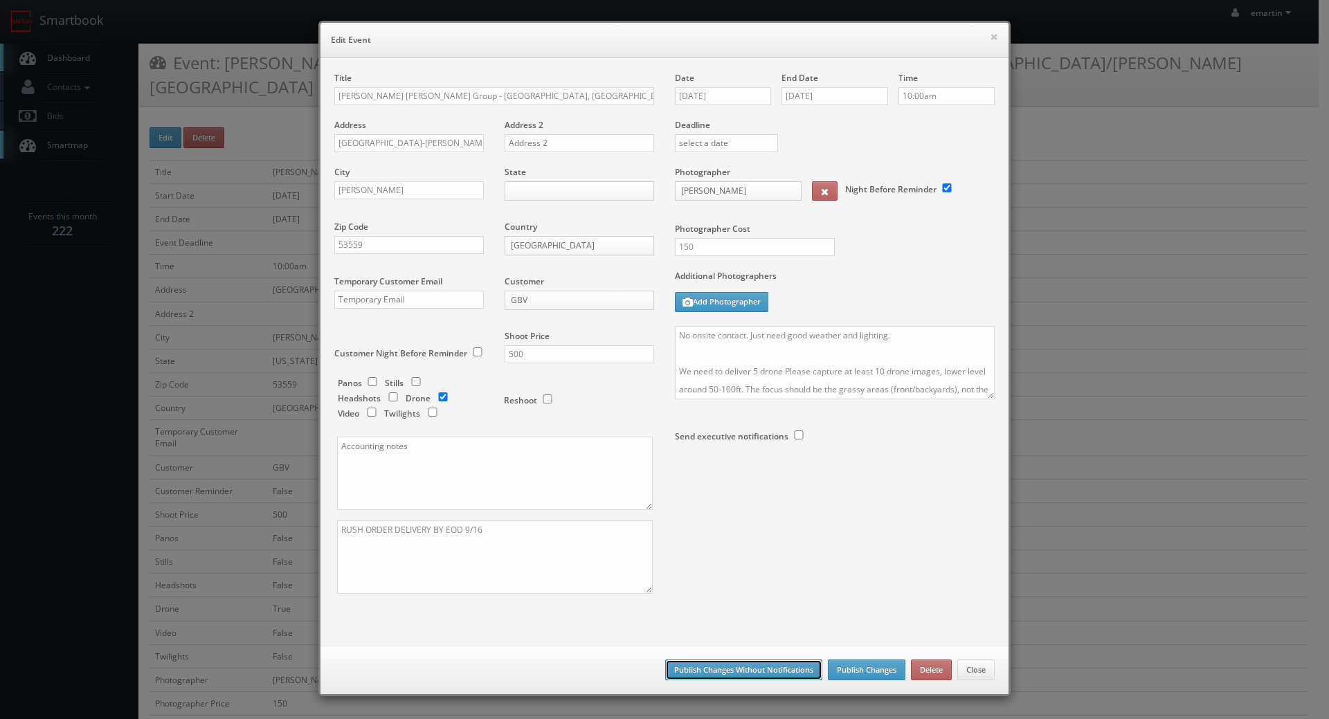
click at [731, 671] on button "Publish Changes Without Notifications" at bounding box center [743, 670] width 157 height 21
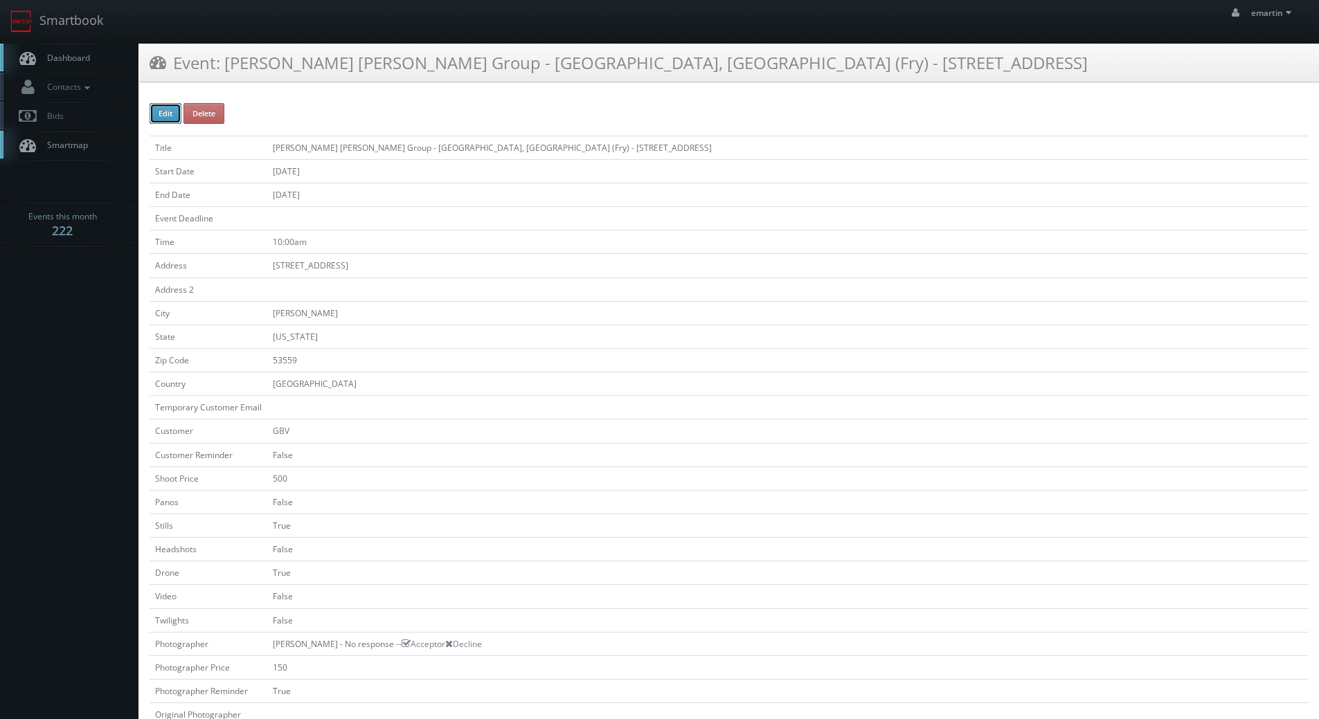
click at [166, 114] on button "Edit" at bounding box center [166, 113] width 32 height 21
type input "[PERSON_NAME] [PERSON_NAME] Group - [GEOGRAPHIC_DATA], [GEOGRAPHIC_DATA] (Fry) …"
type input "[STREET_ADDRESS]"
type input "[PERSON_NAME]"
type input "53559"
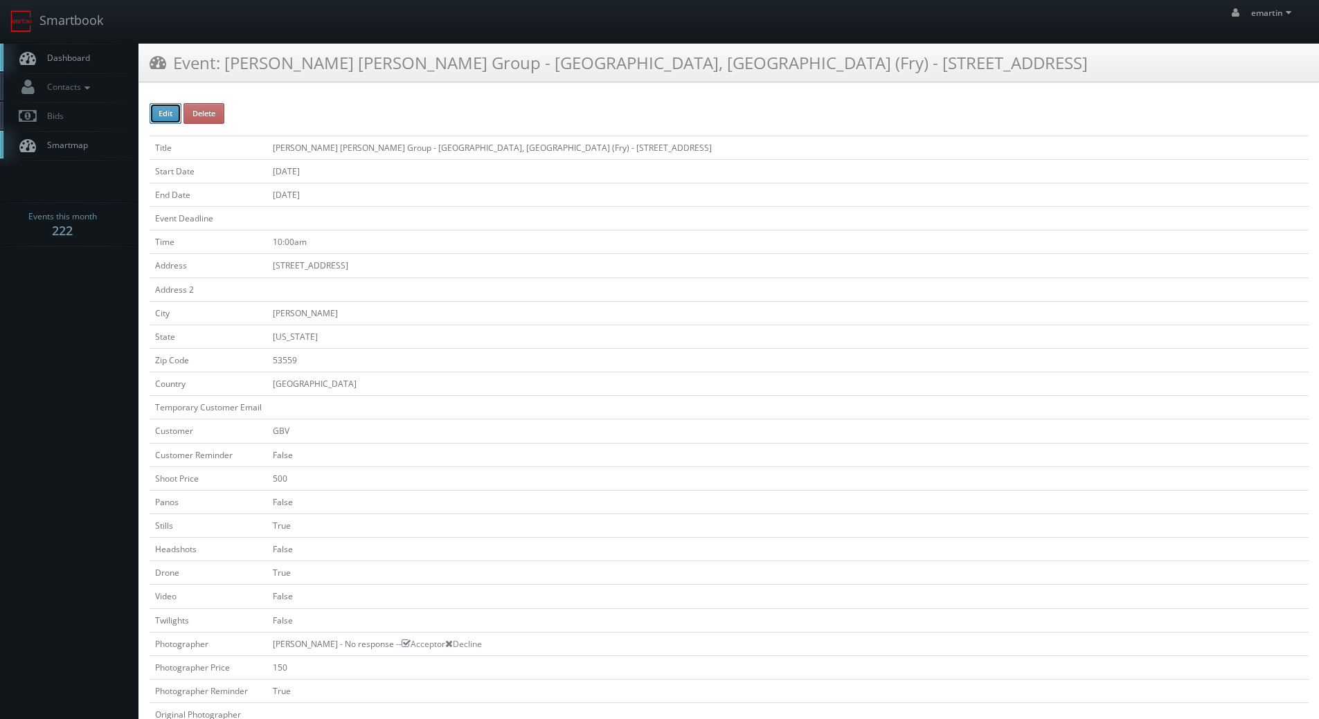
checkbox input "false"
type input "500"
checkbox input "false"
checkbox input "true"
checkbox input "false"
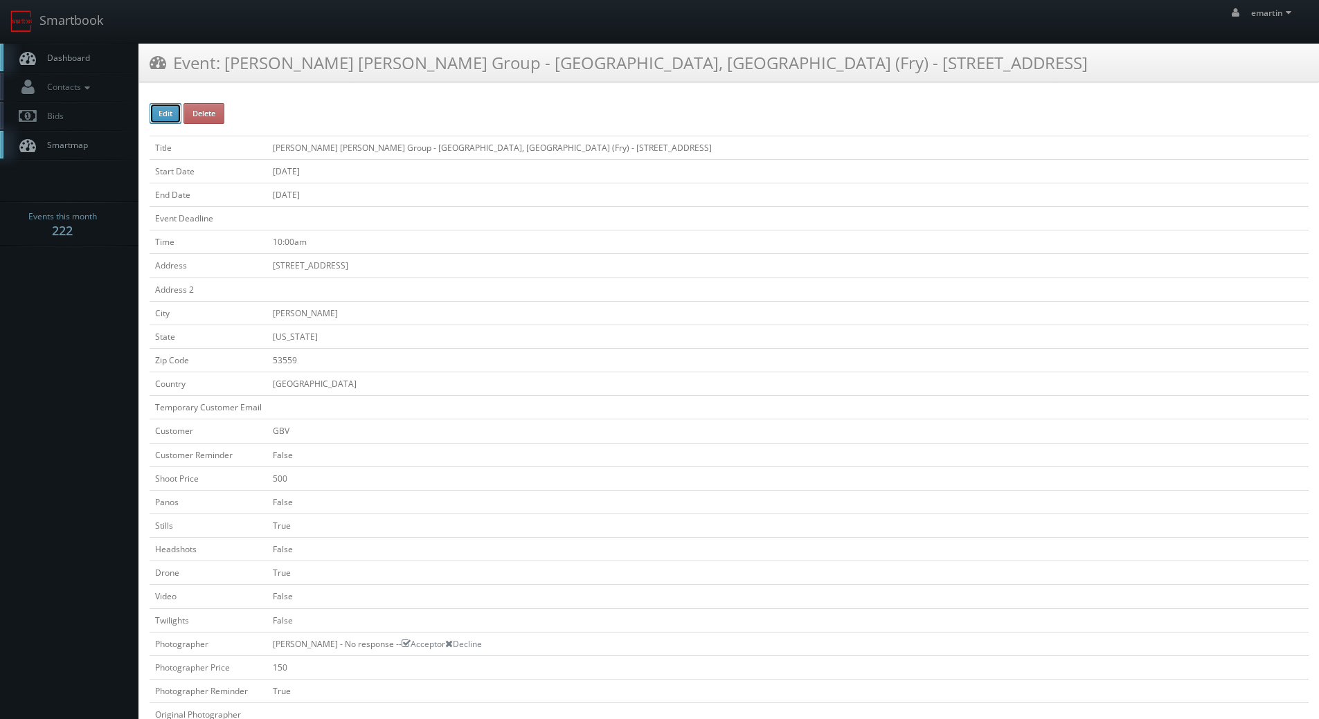
checkbox input "true"
checkbox input "false"
type input "[DATE]"
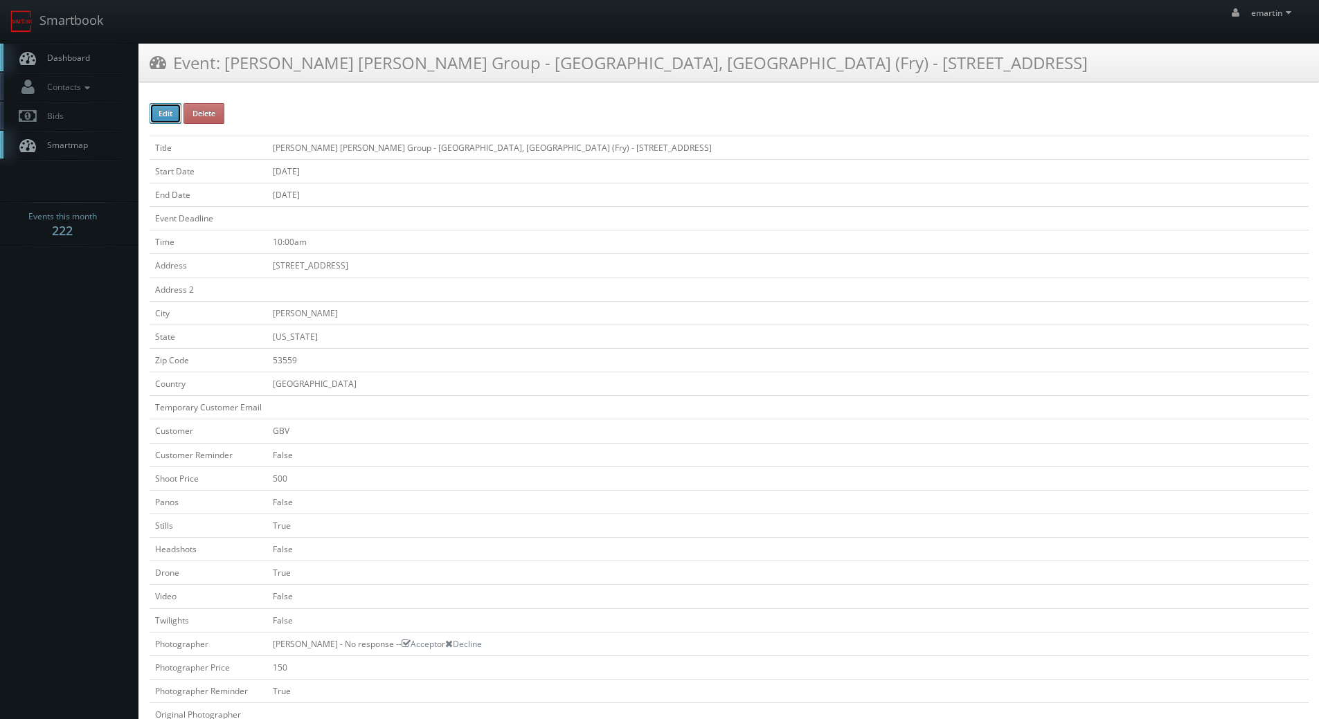
type input "[DATE]"
type input "10:00am"
checkbox input "true"
checkbox input "false"
select select "[US_STATE]"
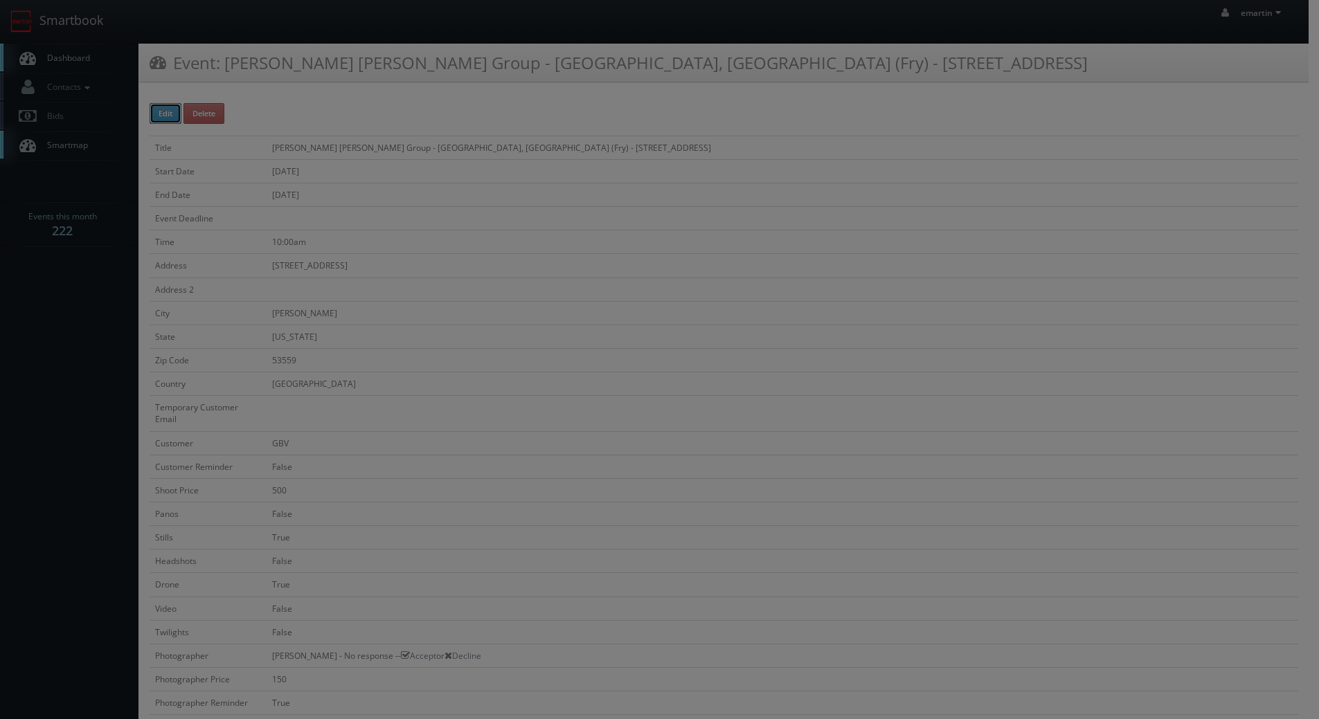
type input "500"
type input "150"
select select "[EMAIL_ADDRESS][DOMAIN_NAME]"
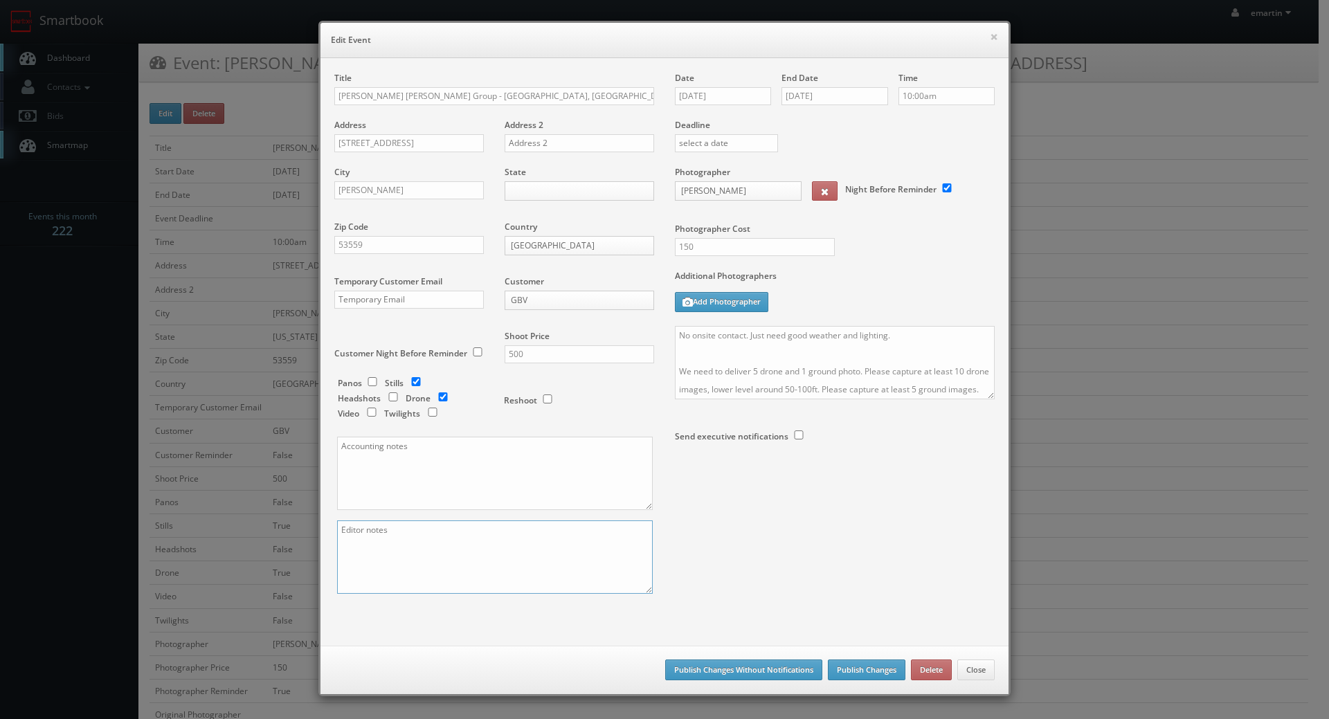
click at [483, 541] on textarea at bounding box center [495, 557] width 316 height 73
paste textarea "RUSH ORDER DELIVERY BY EOD 9/16"
type textarea "RUSH ORDER DELIVERY BY EOD 9/16"
drag, startPoint x: 485, startPoint y: 353, endPoint x: 464, endPoint y: 349, distance: 21.2
click at [464, 354] on div "Title [PERSON_NAME] [PERSON_NAME] Group - [GEOGRAPHIC_DATA], [GEOGRAPHIC_DATA] …" at bounding box center [494, 345] width 341 height 546
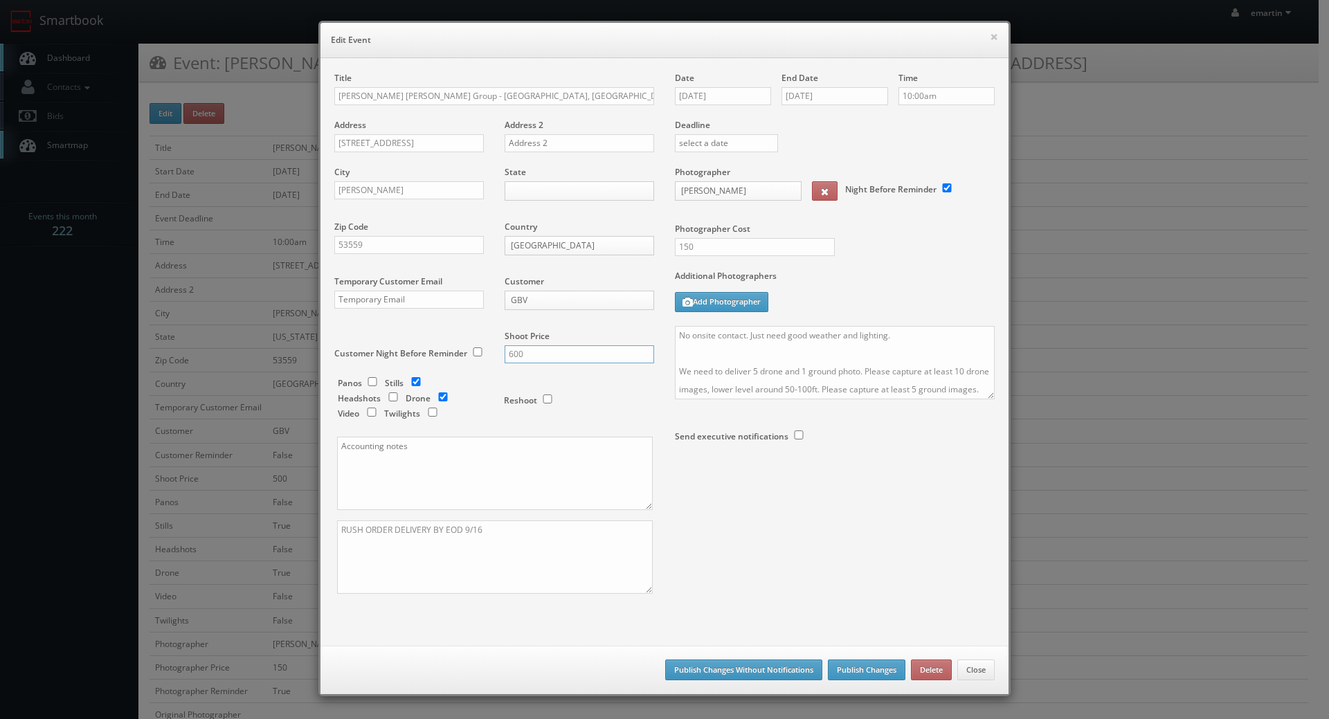
type input "600"
click at [689, 668] on button "Publish Changes Without Notifications" at bounding box center [743, 670] width 157 height 21
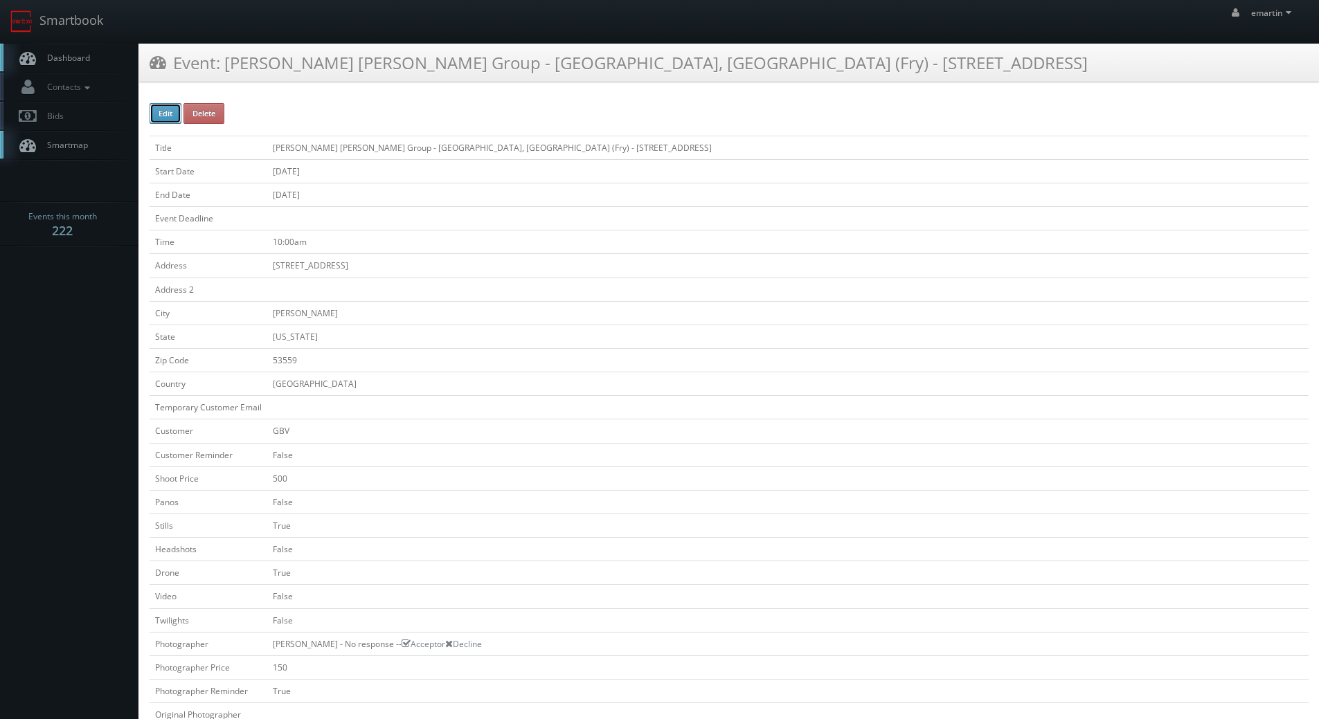
click at [165, 123] on button "Edit" at bounding box center [166, 113] width 32 height 21
type input "[PERSON_NAME] [PERSON_NAME] Group - [GEOGRAPHIC_DATA], [GEOGRAPHIC_DATA] (Fry) …"
type input "[STREET_ADDRESS]"
type input "[PERSON_NAME]"
type input "53559"
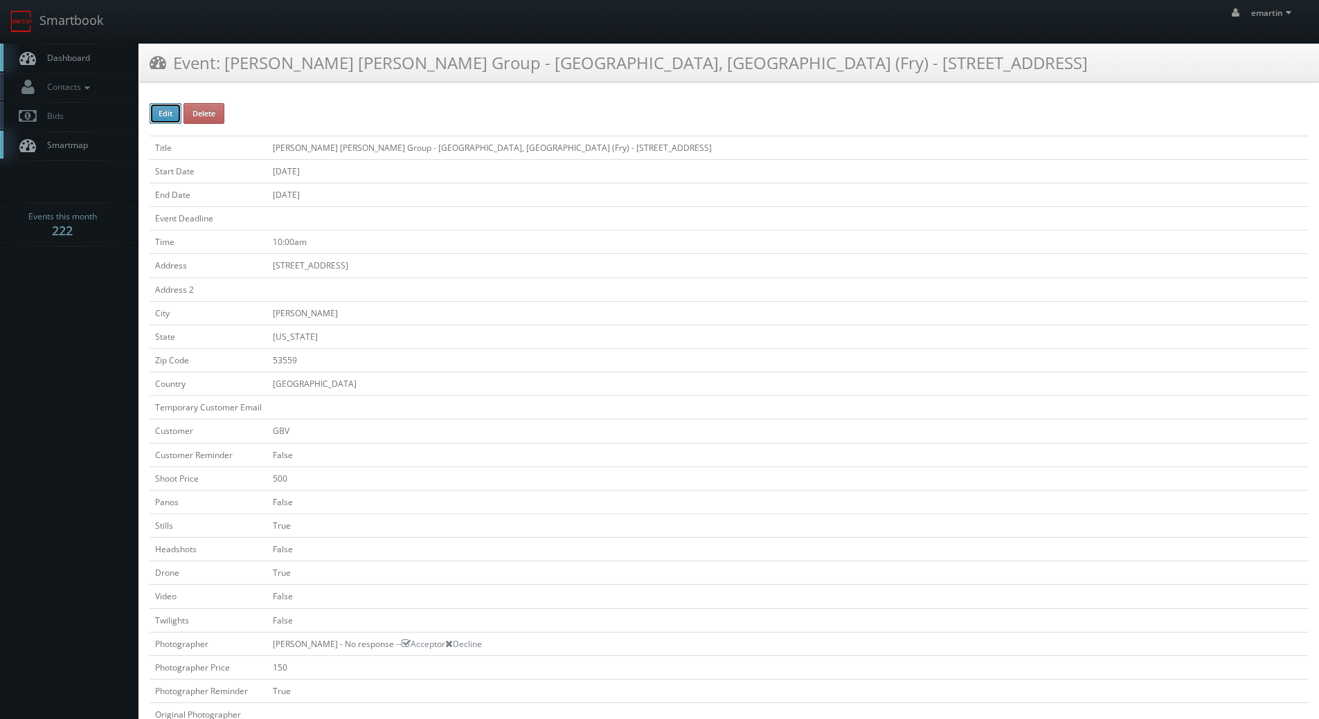
checkbox input "false"
type input "500"
checkbox input "false"
checkbox input "true"
checkbox input "false"
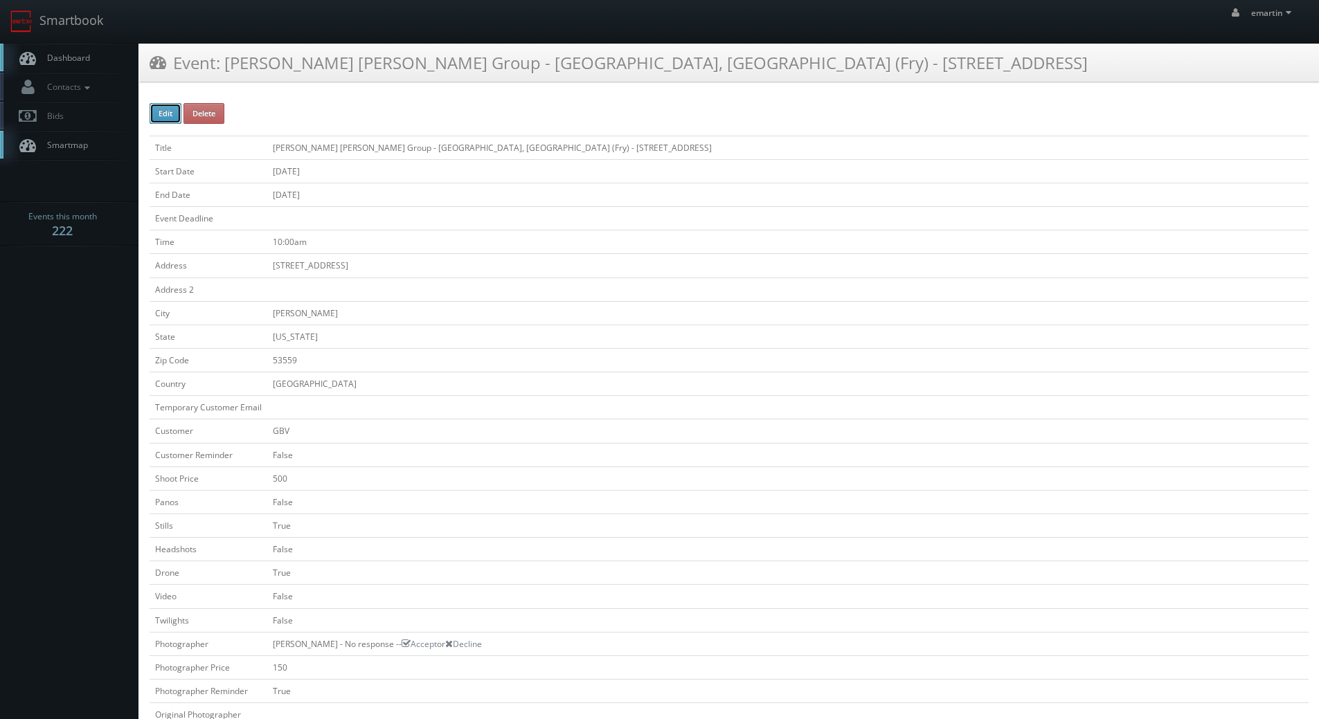
checkbox input "true"
checkbox input "false"
type input "[DATE]"
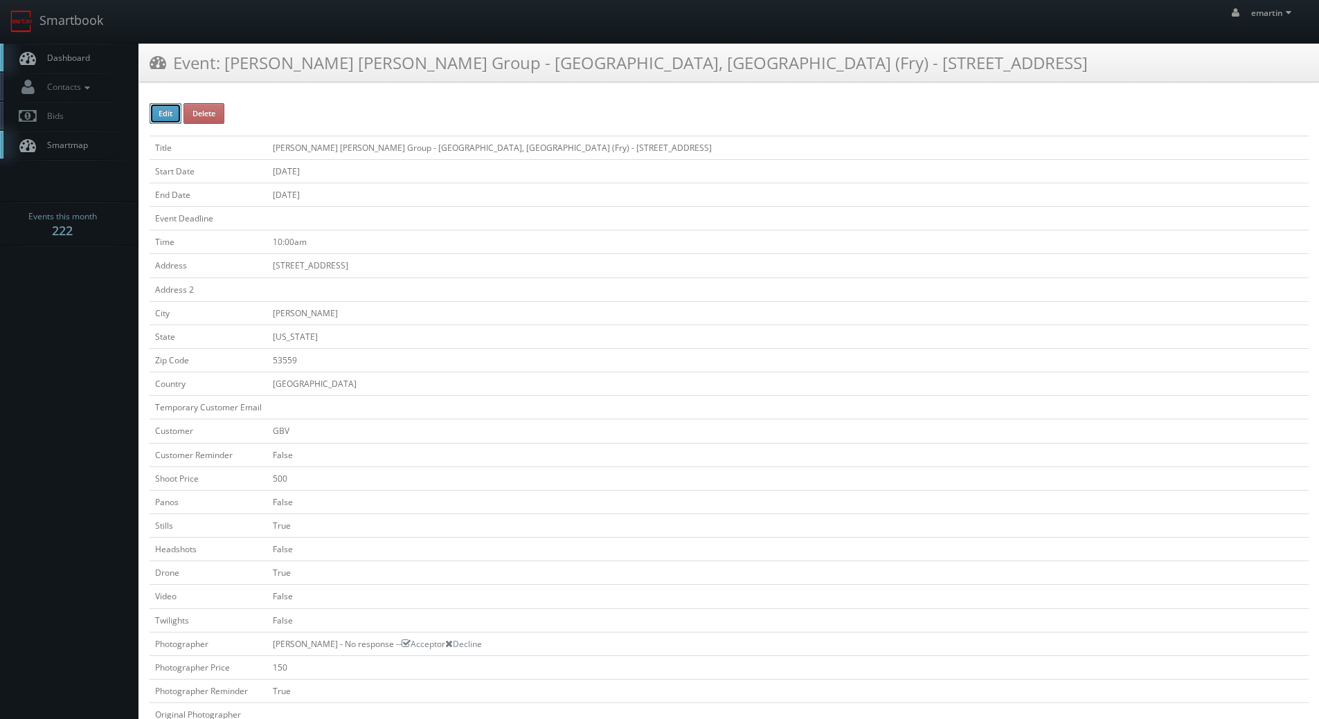
type input "[DATE]"
type input "10:00am"
checkbox input "true"
checkbox input "false"
type input "500"
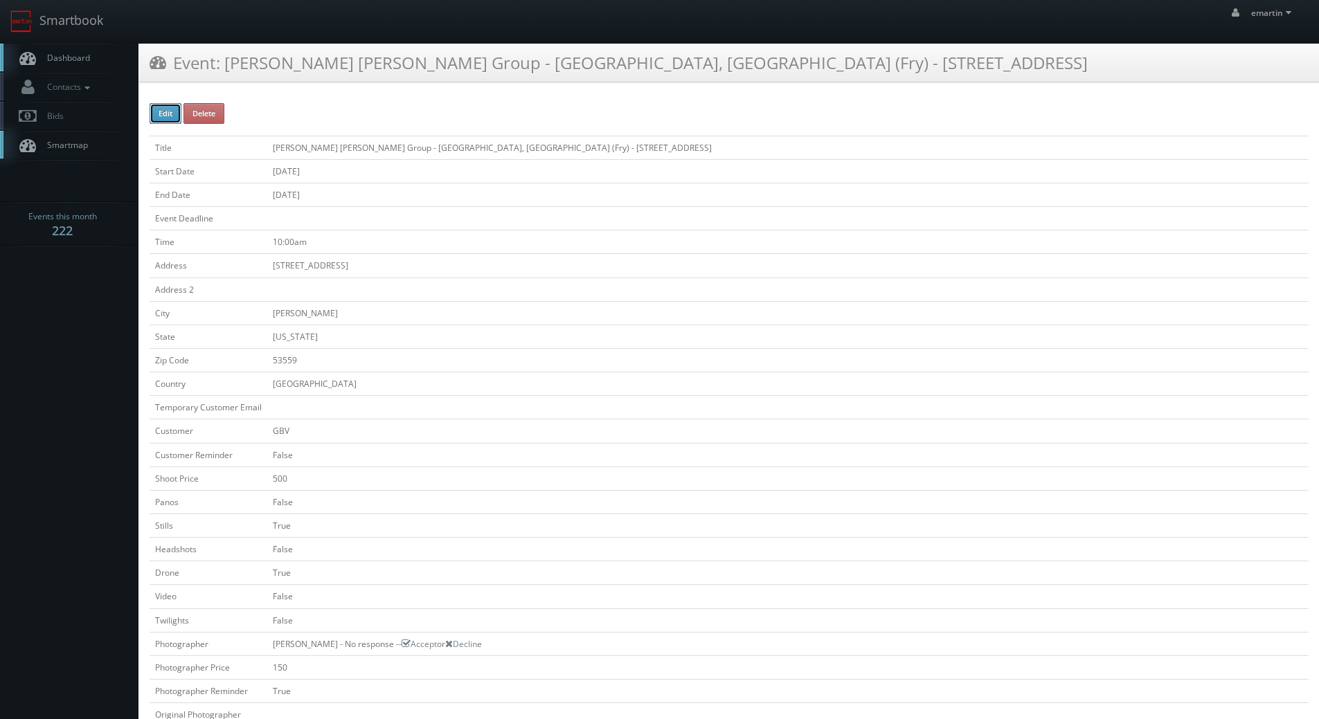
type input "150"
select select "[US_STATE]"
select select "[EMAIL_ADDRESS][DOMAIN_NAME]"
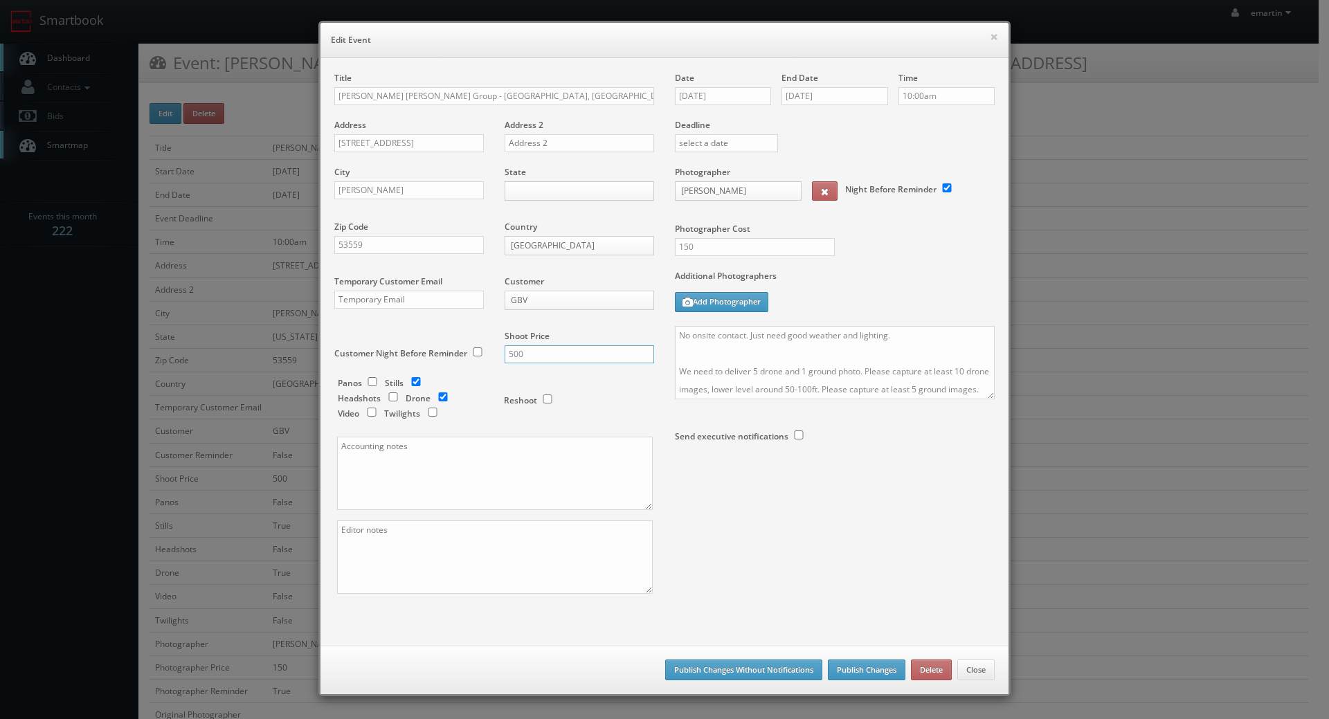
drag, startPoint x: 516, startPoint y: 350, endPoint x: 463, endPoint y: 351, distance: 52.6
click at [464, 352] on div "Title [PERSON_NAME] [PERSON_NAME] Group - [GEOGRAPHIC_DATA], [GEOGRAPHIC_DATA] …" at bounding box center [494, 345] width 341 height 546
type input "600"
click at [379, 575] on textarea at bounding box center [495, 557] width 316 height 73
paste textarea "RUSH ORDER DELIVERY BY EOD 9/16"
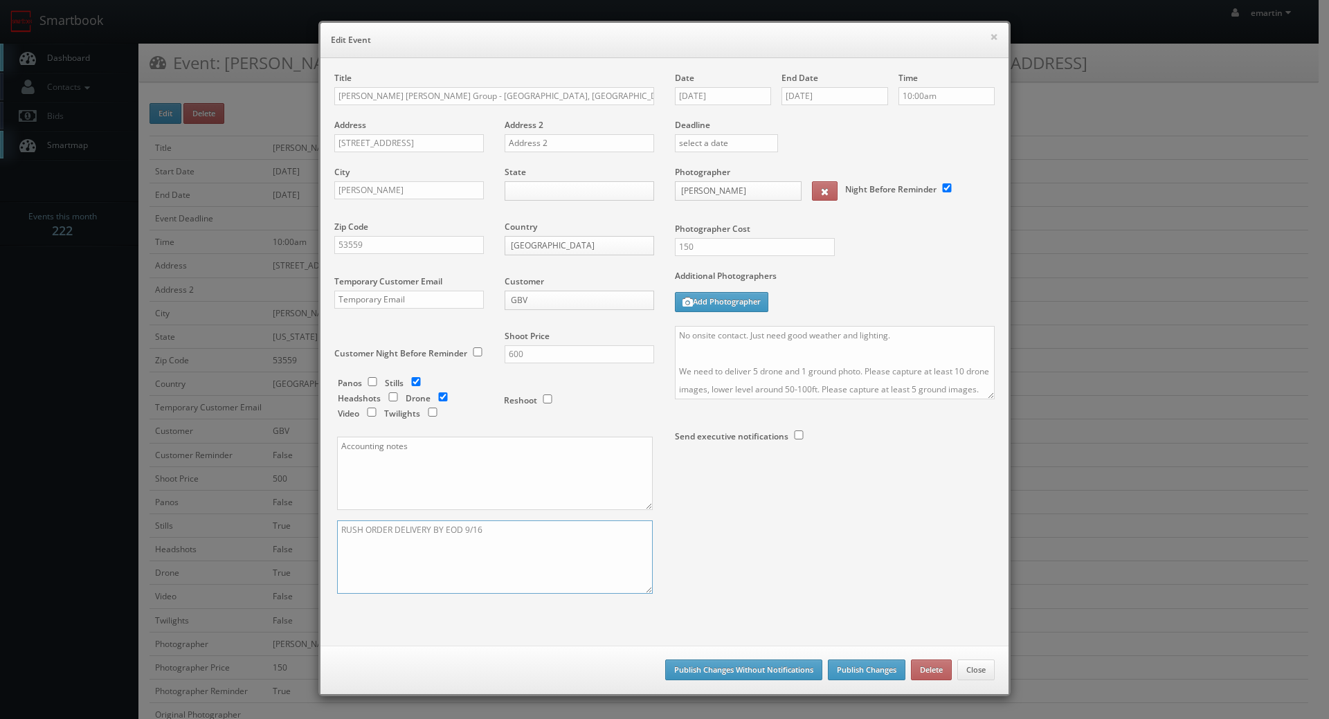
type textarea "RUSH ORDER DELIVERY BY EOD 9/16"
click at [780, 676] on button "Publish Changes Without Notifications" at bounding box center [743, 670] width 157 height 21
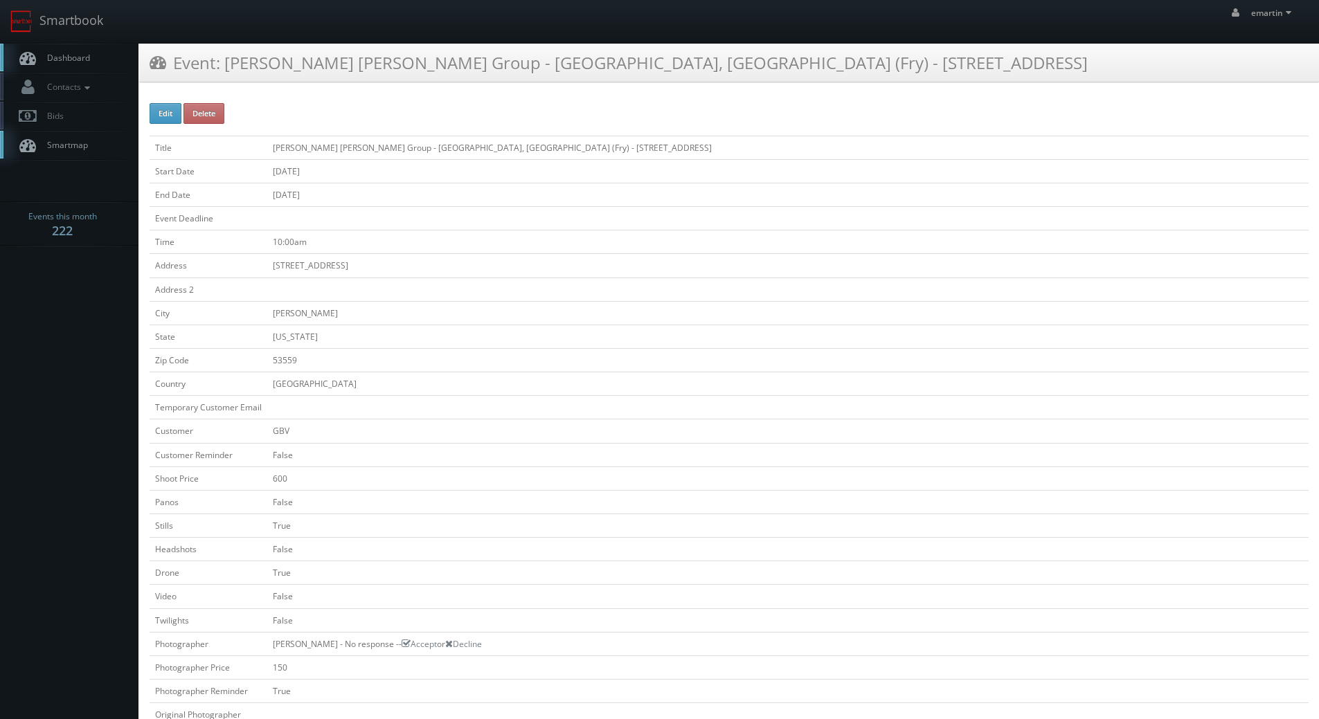
click at [100, 55] on link "Dashboard" at bounding box center [69, 58] width 138 height 28
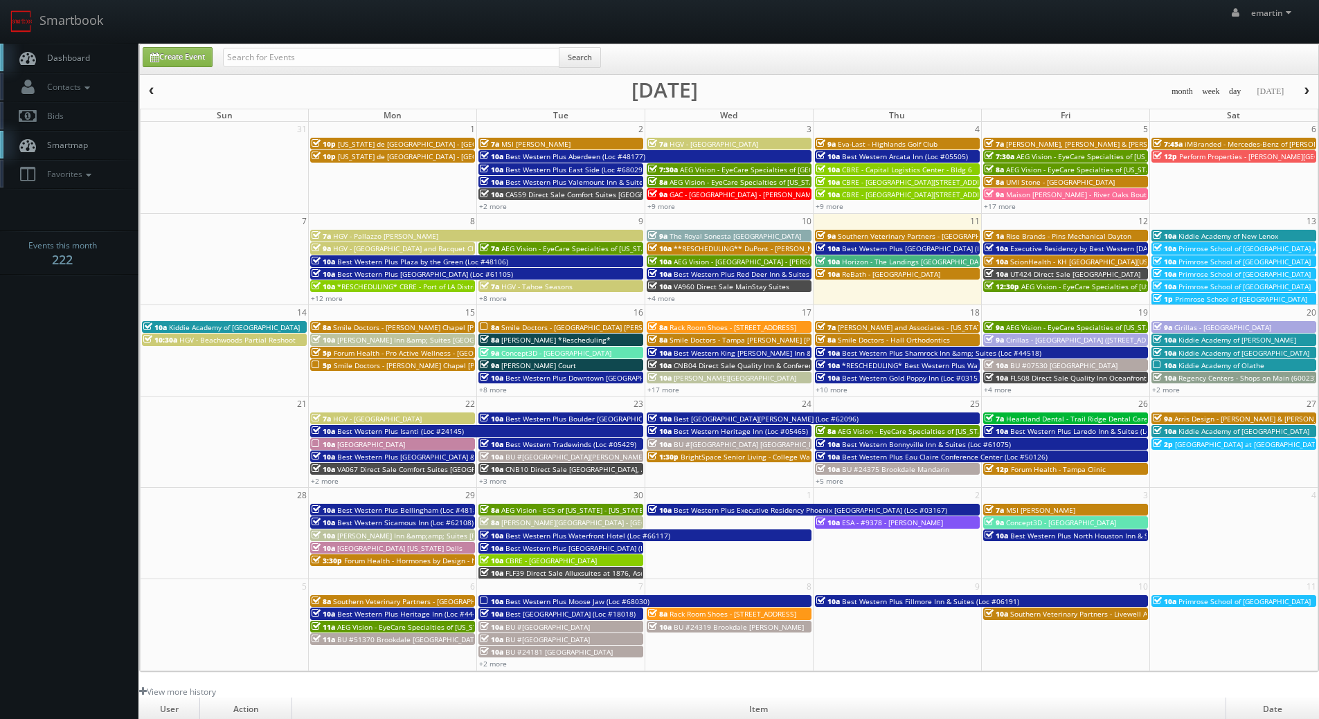
click at [630, 37] on div "emartin emartin Profile Logout" at bounding box center [659, 21] width 1319 height 43
click at [417, 84] on div "month week day today September 2025" at bounding box center [729, 91] width 1178 height 17
click at [383, 37] on div "emartin emartin Profile Logout" at bounding box center [659, 21] width 1319 height 43
click at [382, 53] on input "text" at bounding box center [391, 57] width 336 height 19
type input "03153"
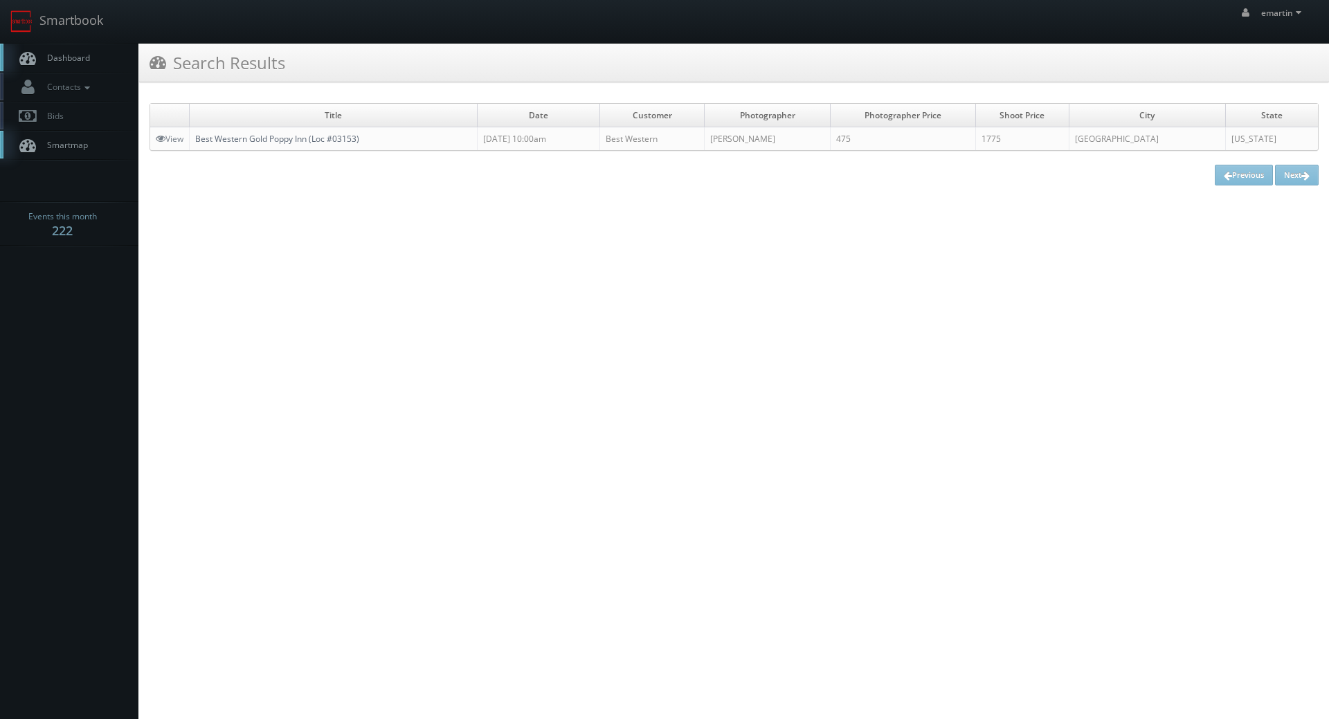
click at [274, 144] on link "Best Western Gold Poppy Inn (Loc #03153)" at bounding box center [277, 139] width 164 height 12
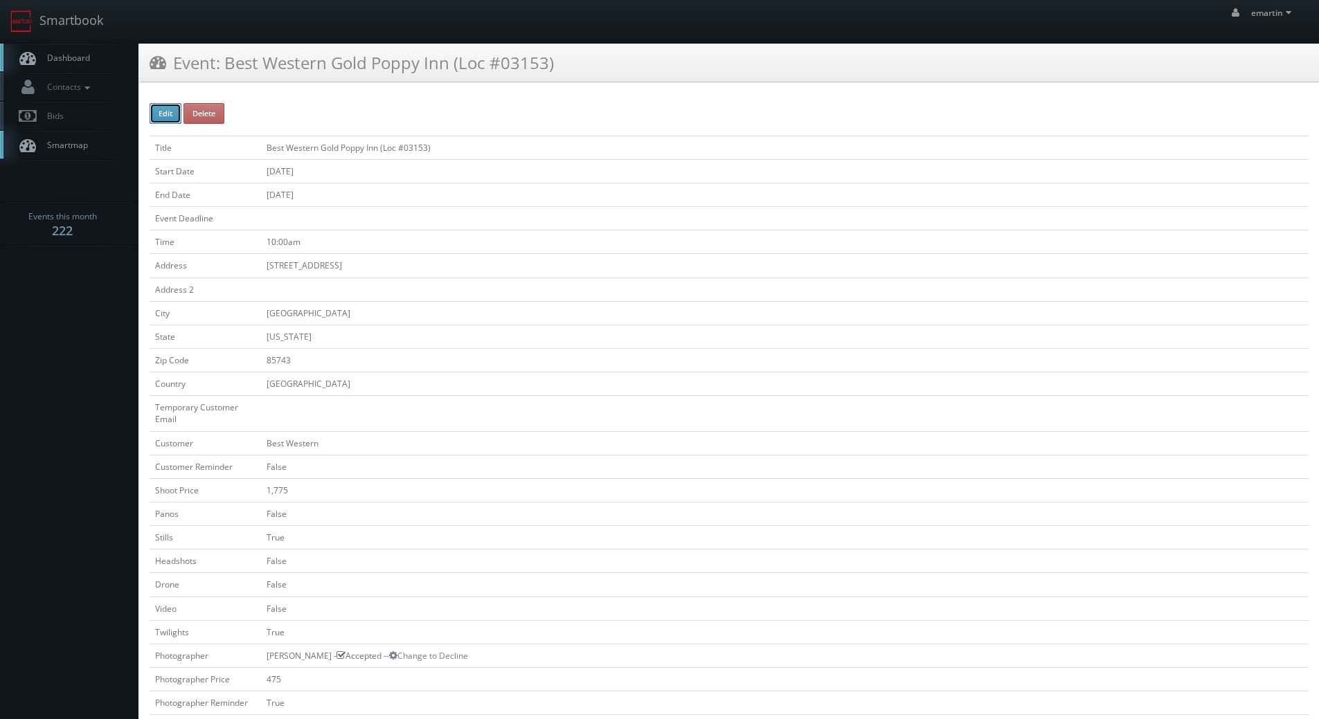
click at [171, 118] on button "Edit" at bounding box center [166, 113] width 32 height 21
type input "Best Western Gold Poppy Inn (Loc #03153)"
type input "[STREET_ADDRESS]"
type input "[GEOGRAPHIC_DATA]"
type input "85743"
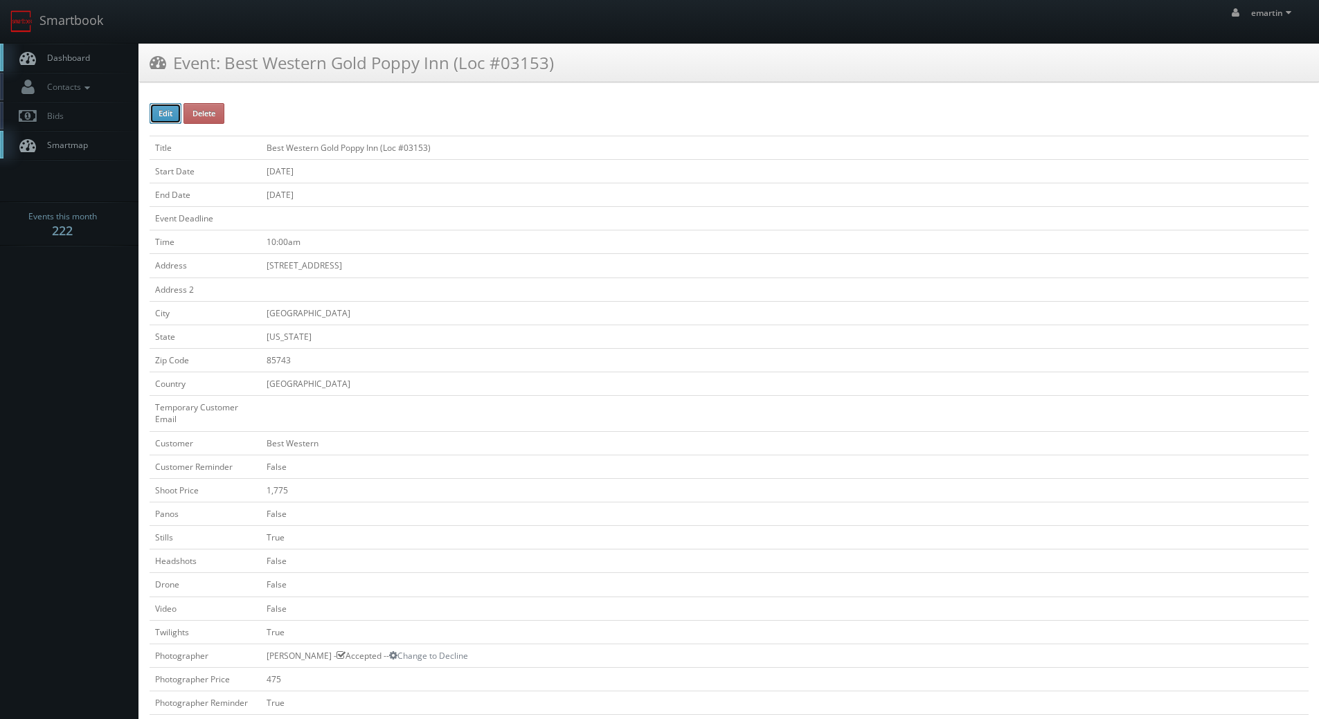
checkbox input "false"
type input "1,775"
checkbox input "false"
checkbox input "true"
checkbox input "false"
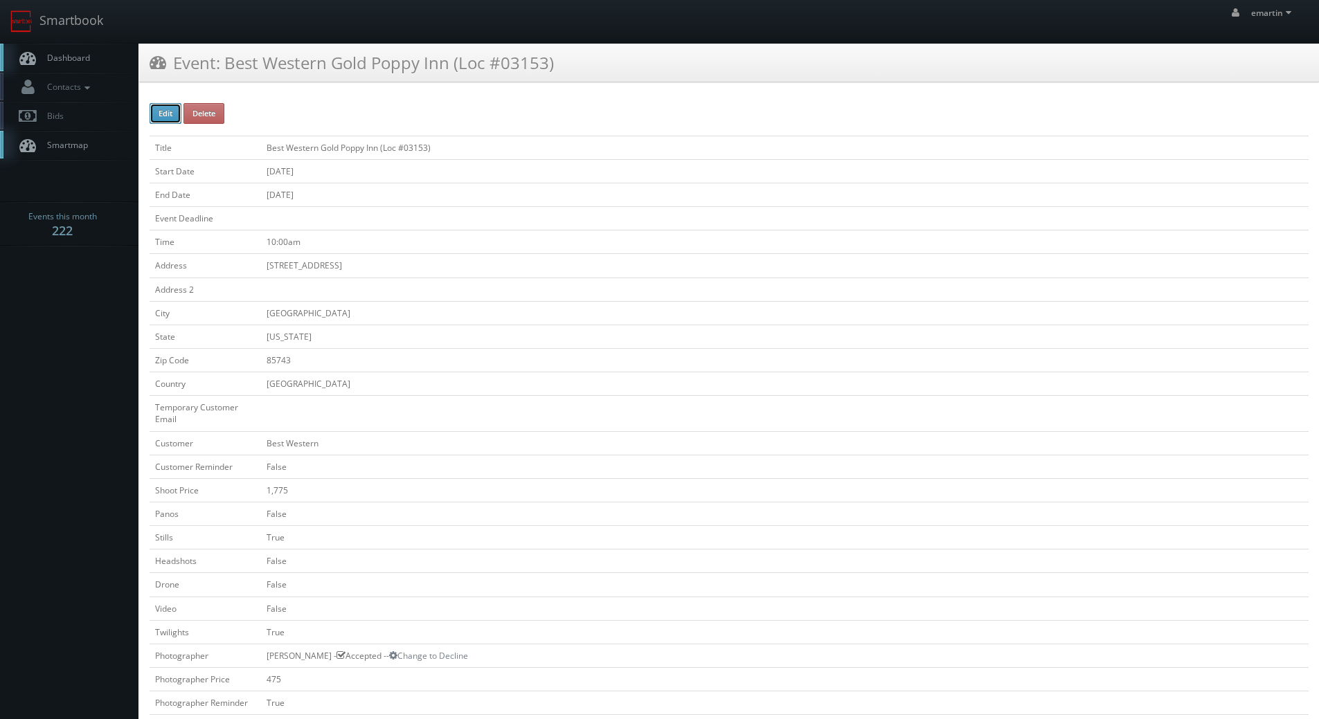
checkbox input "false"
checkbox input "true"
checkbox input "false"
type input "[DATE]"
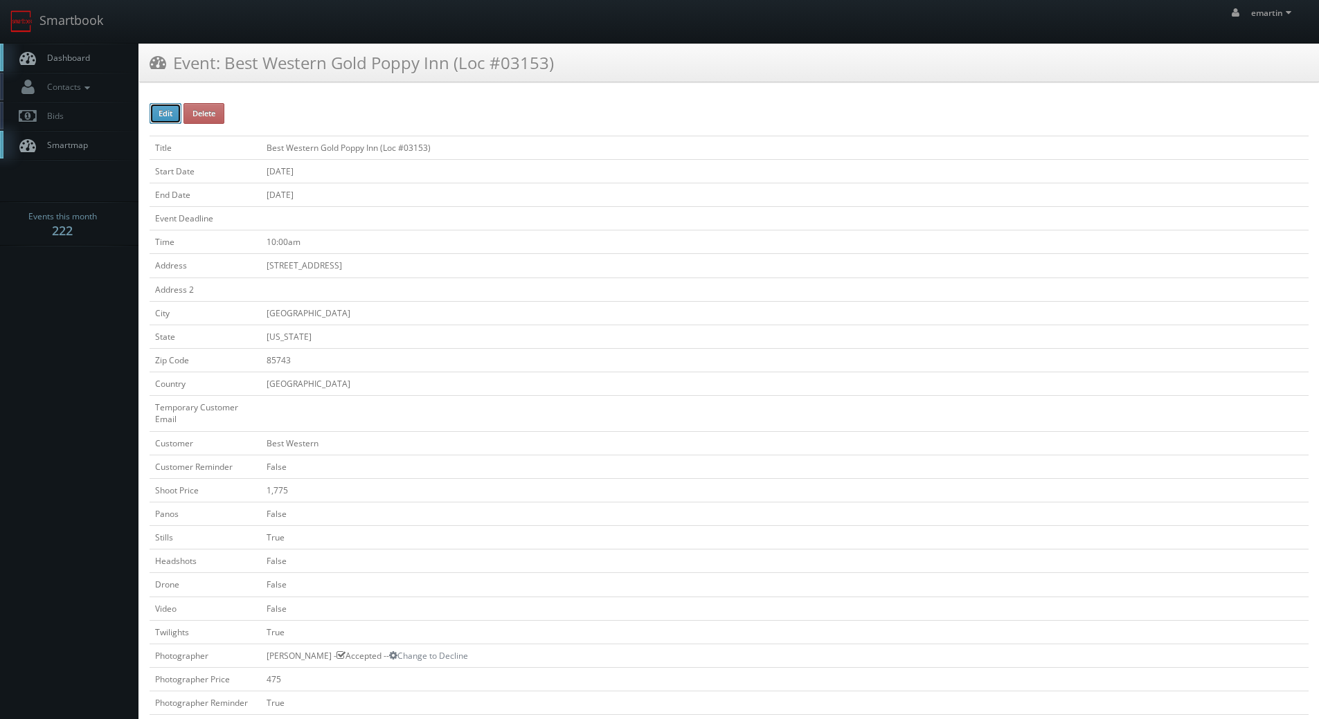
type input "[DATE]"
type input "10:00am"
checkbox input "true"
checkbox input "false"
type input "1,775"
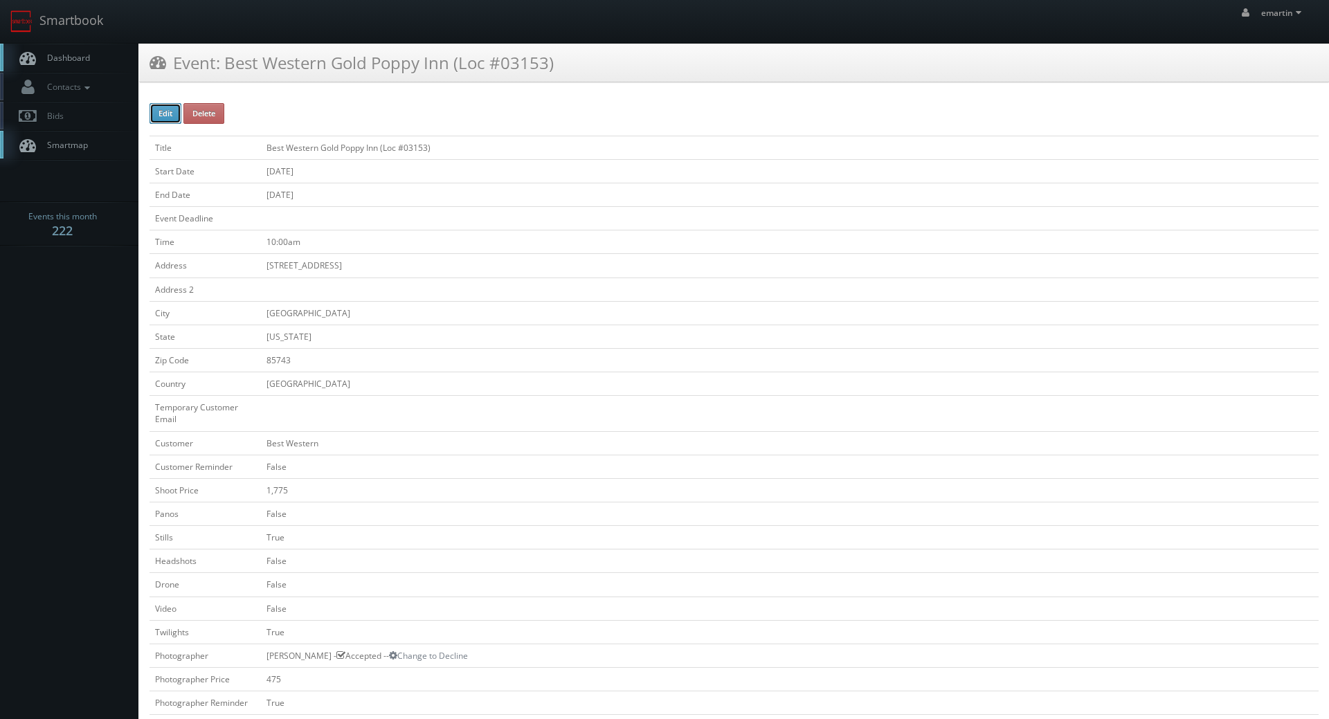
type input "475"
select select "[US_STATE]"
select select "[EMAIL_ADDRESS][DOMAIN_NAME]"
select select "[PERSON_NAME][DOMAIN_NAME][EMAIL_ADDRESS][DOMAIN_NAME]"
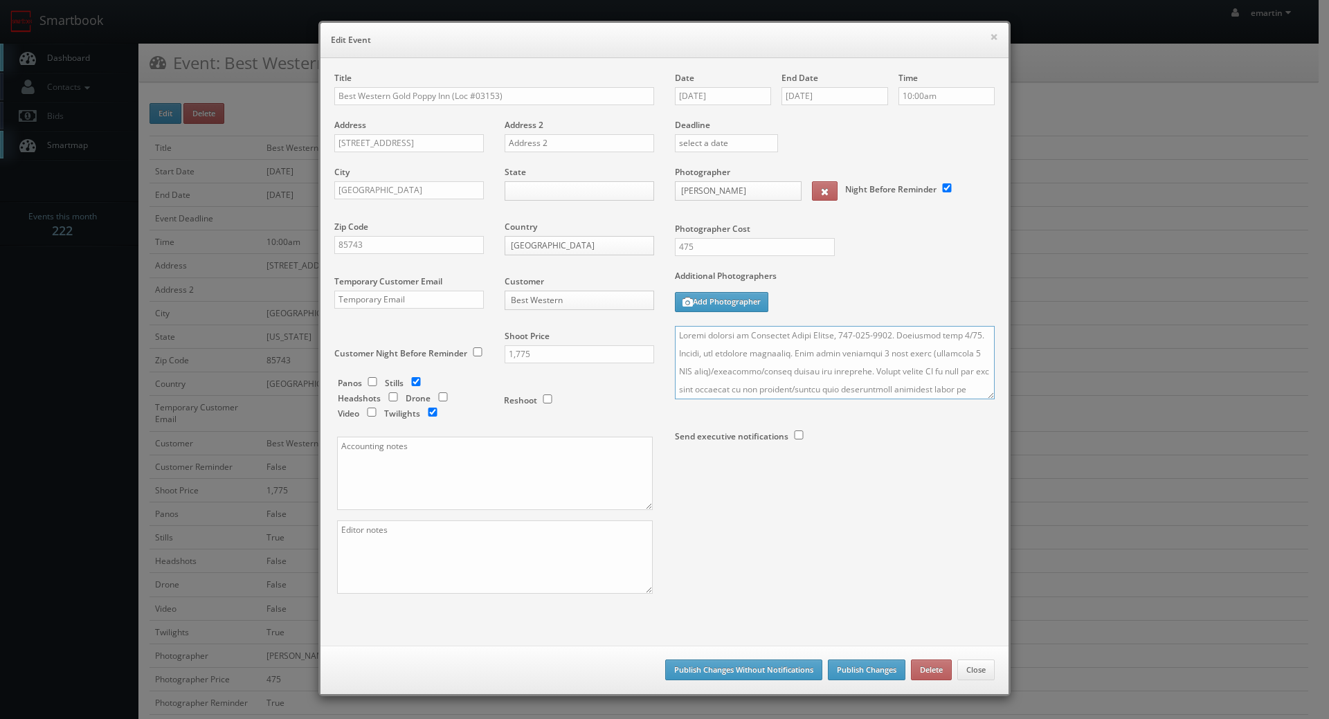
drag, startPoint x: 1002, startPoint y: 337, endPoint x: 1093, endPoint y: 330, distance: 91.6
click at [1077, 334] on div "× Edit Event Title Best Western Gold Poppy Inn (Loc #03153) Address 4930 W Ina …" at bounding box center [664, 359] width 1329 height 719
type textarea "Onsite contact is Christina Marie Genier, 520-579-7202. Stills, and exterior tw…"
click at [867, 668] on button "Publish Changes" at bounding box center [867, 670] width 78 height 21
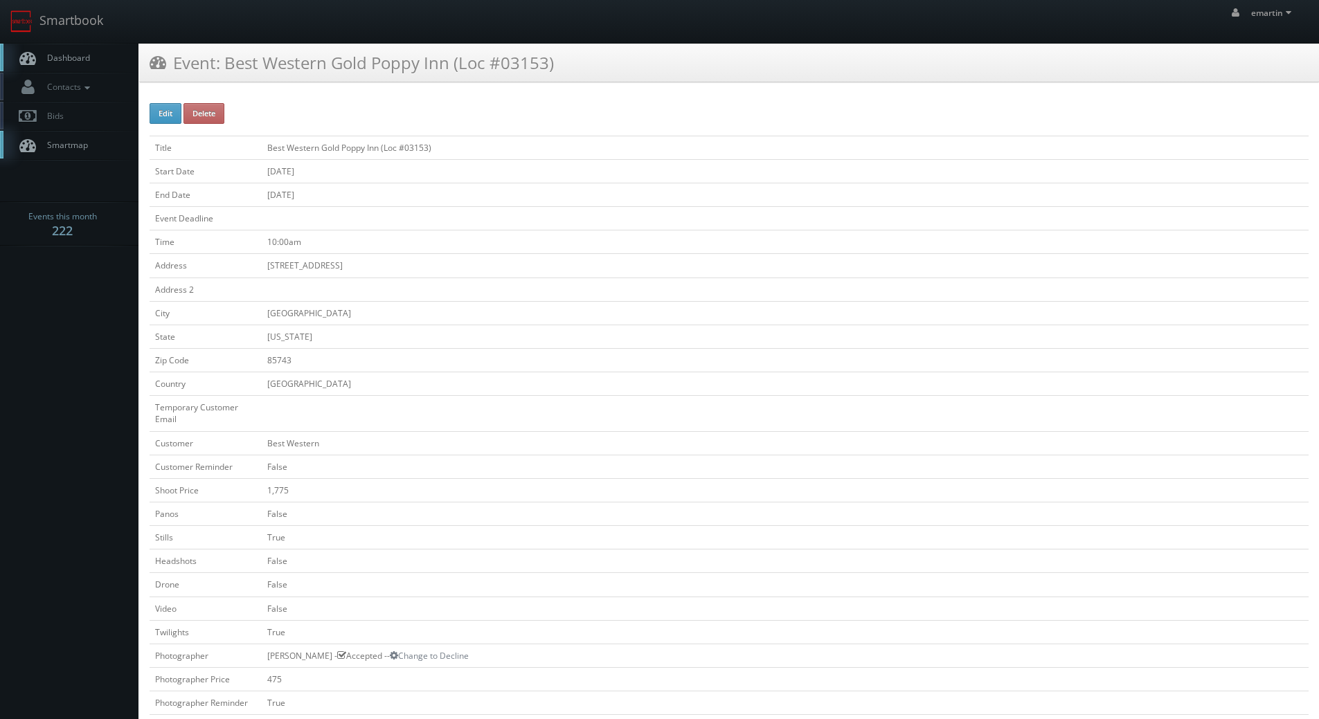
click at [102, 62] on link "Dashboard" at bounding box center [69, 58] width 138 height 28
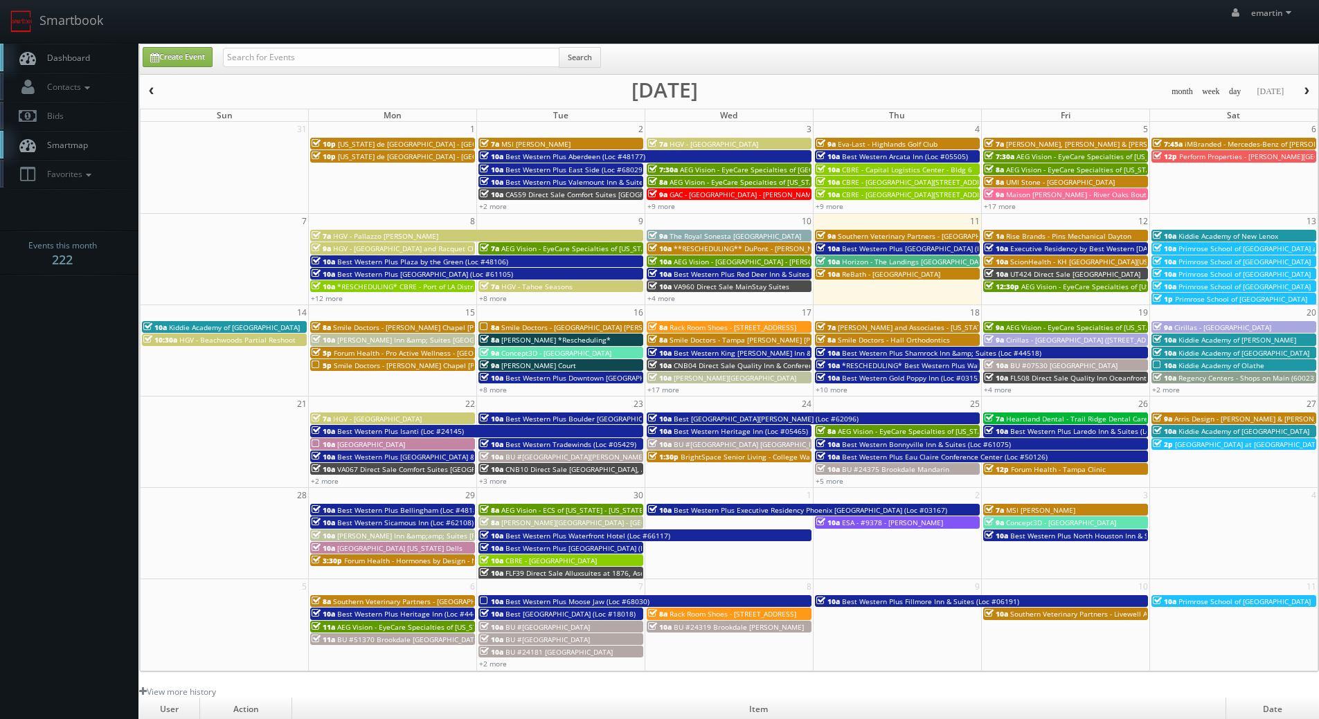
click at [296, 37] on div "emartin emartin Profile Logout" at bounding box center [659, 21] width 1319 height 43
click at [296, 54] on input "text" at bounding box center [391, 57] width 336 height 19
type input "mn158"
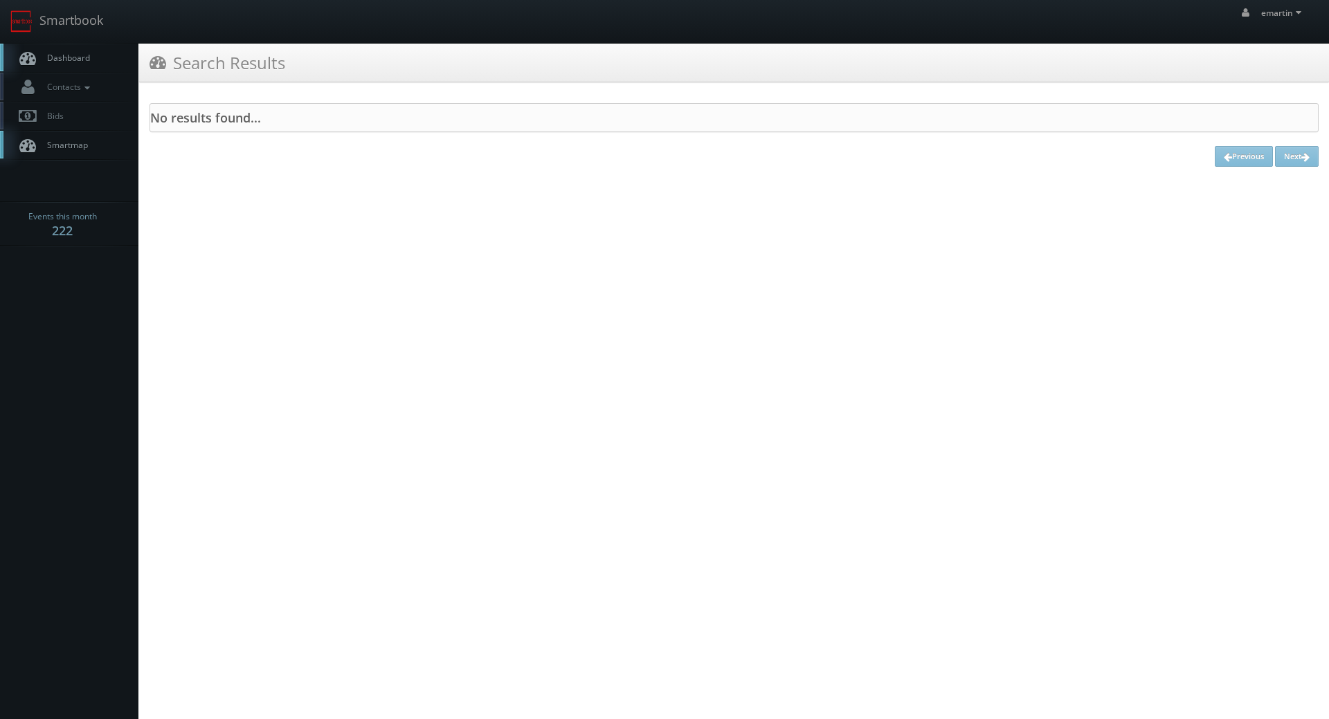
click at [113, 72] on link "Dashboard" at bounding box center [69, 58] width 138 height 28
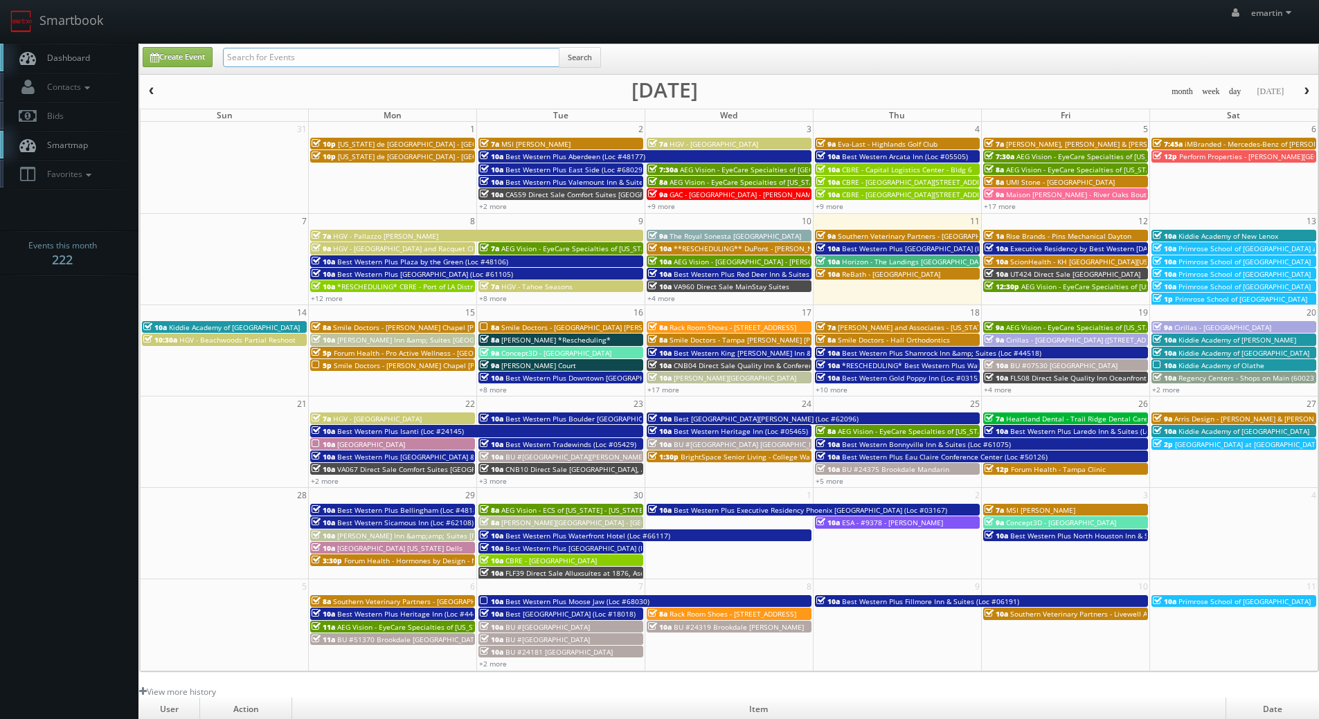
click at [318, 51] on input "text" at bounding box center [391, 57] width 336 height 19
type input "mn158"
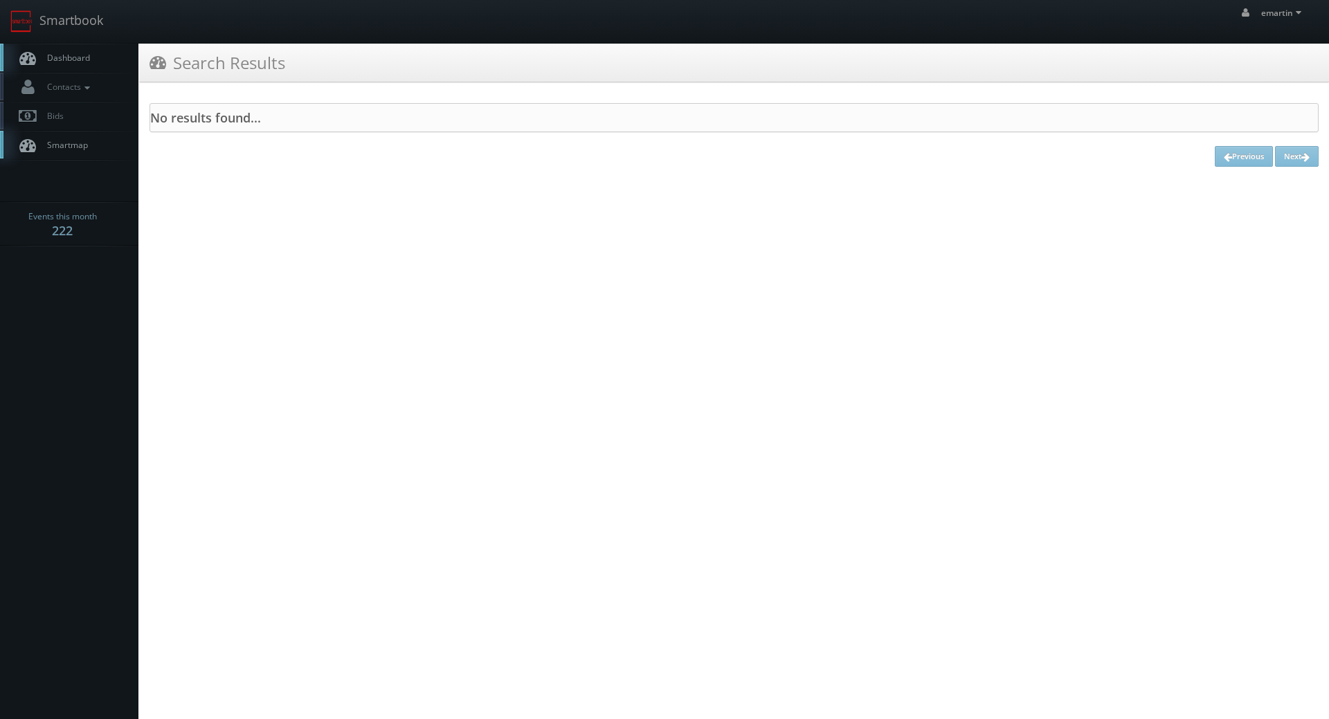
click at [80, 60] on span "Dashboard" at bounding box center [65, 58] width 50 height 12
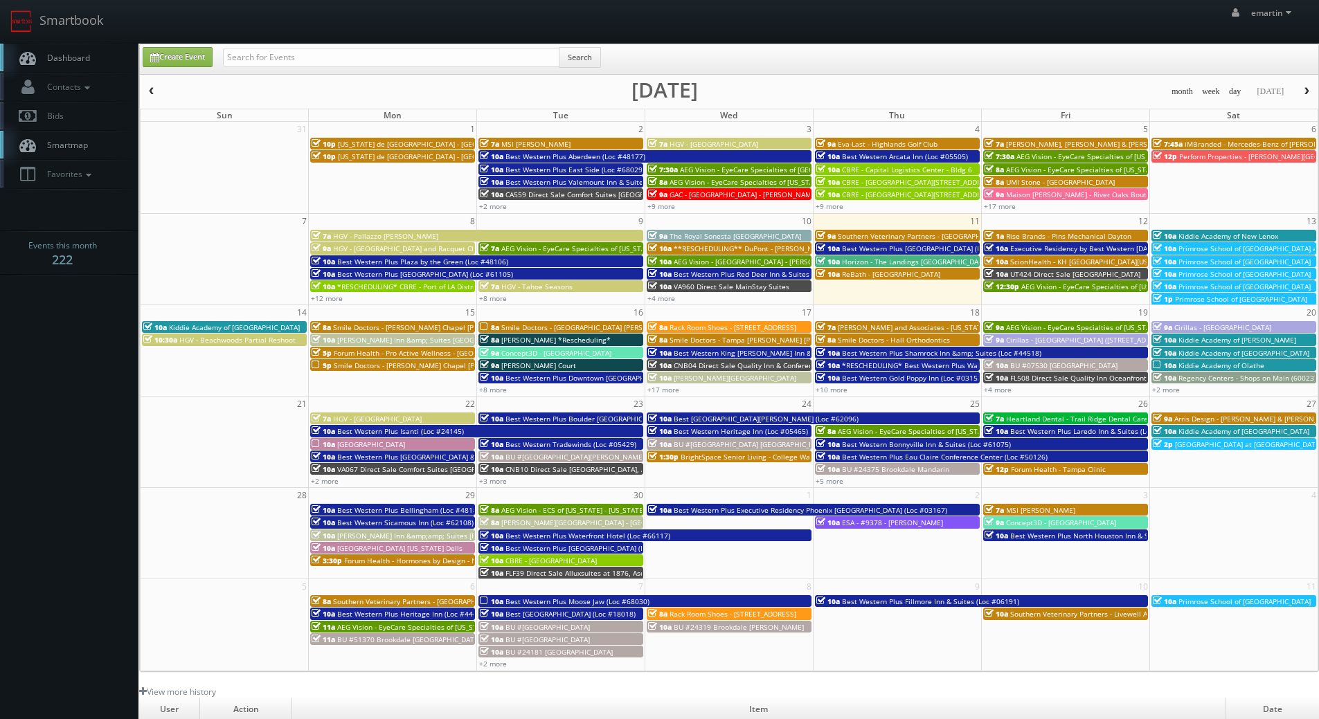
click at [98, 59] on link "Dashboard" at bounding box center [69, 58] width 138 height 28
click at [676, 391] on link "+17 more" at bounding box center [663, 390] width 32 height 10
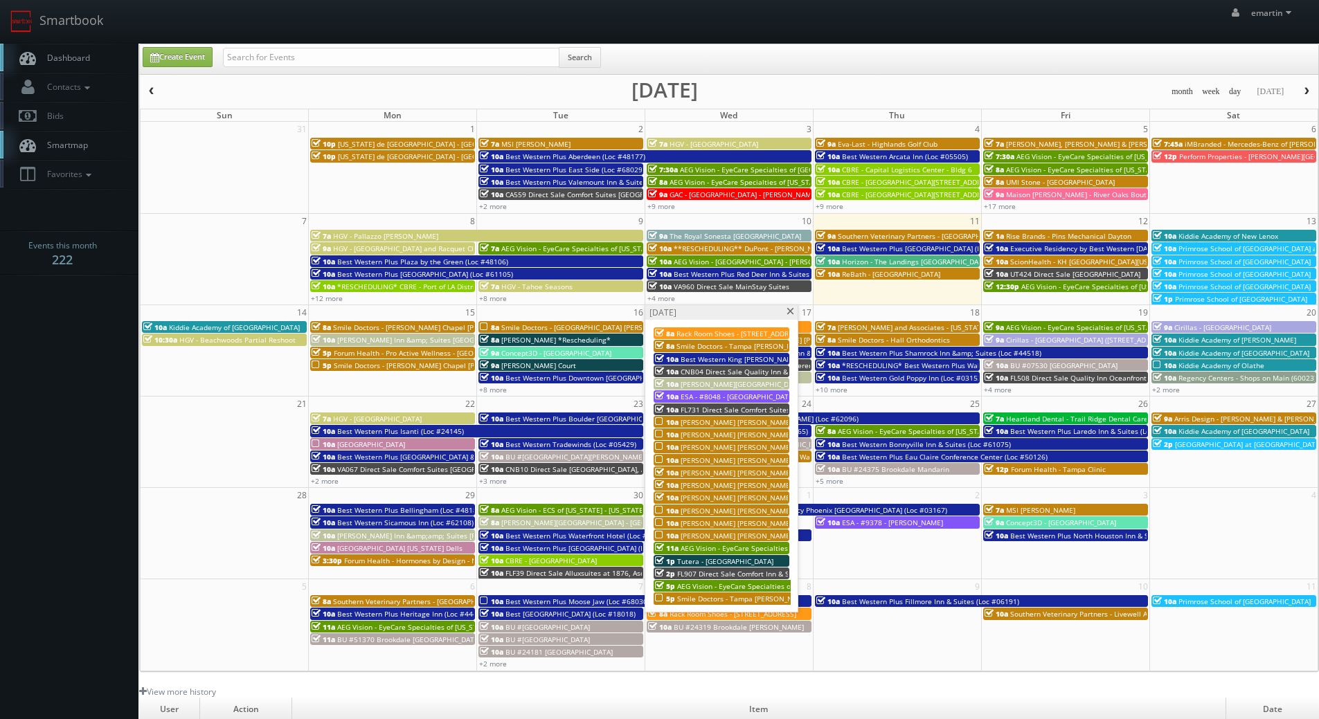
click at [726, 440] on link "10a Rogge Dunn Group - Dane County, WI (Fry) - 447 Lakewood Terrace" at bounding box center [721, 434] width 136 height 12
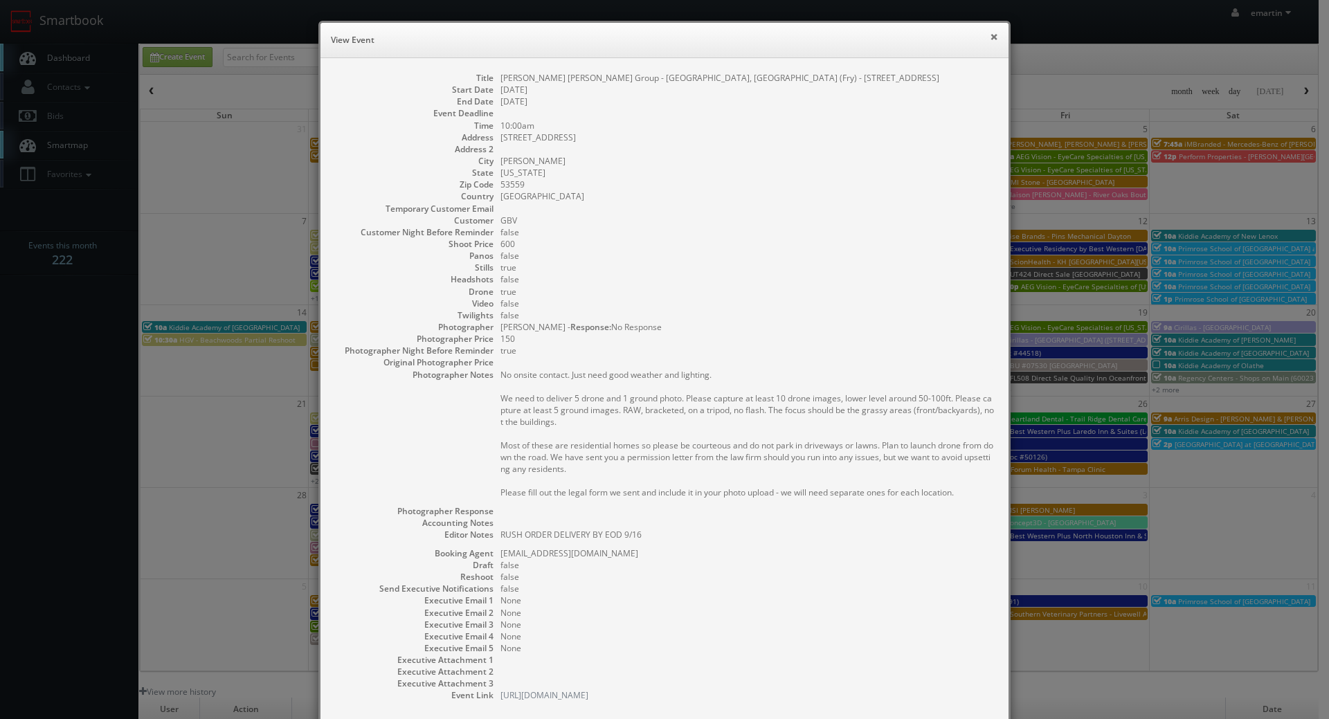
click at [990, 37] on button "×" at bounding box center [994, 37] width 8 height 10
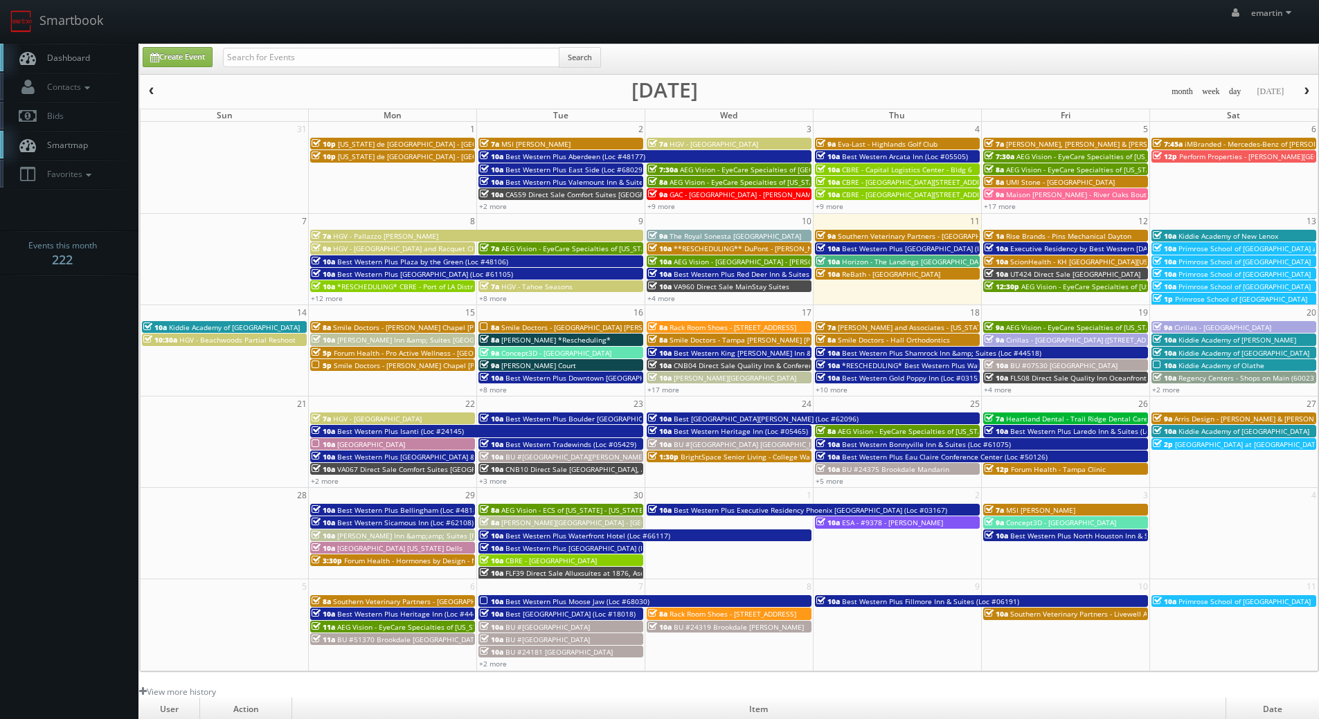
click at [108, 52] on link "Dashboard" at bounding box center [69, 58] width 138 height 28
drag, startPoint x: 67, startPoint y: 44, endPoint x: 64, endPoint y: 56, distance: 12.3
click at [67, 45] on link "Dashboard" at bounding box center [69, 58] width 138 height 28
